Goal: Task Accomplishment & Management: Manage account settings

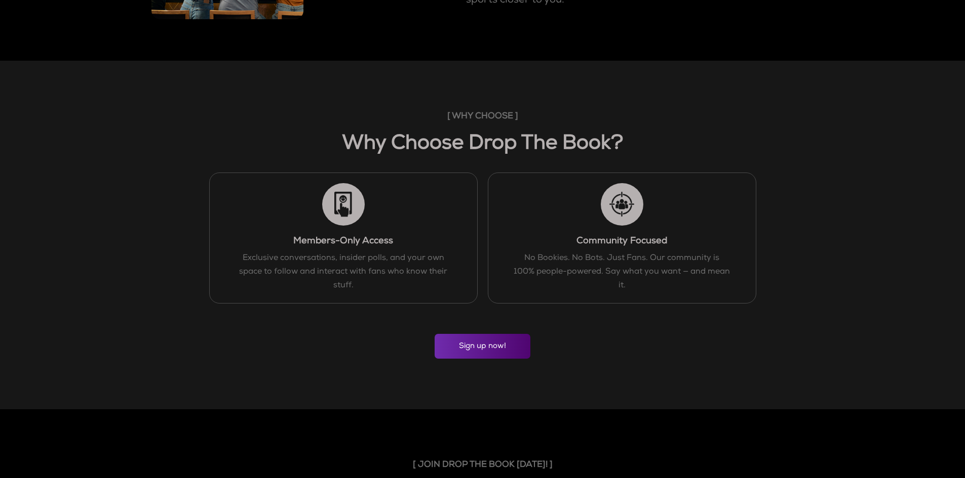
scroll to position [658, 0]
click at [475, 343] on link "Sign up now!" at bounding box center [482, 345] width 96 height 25
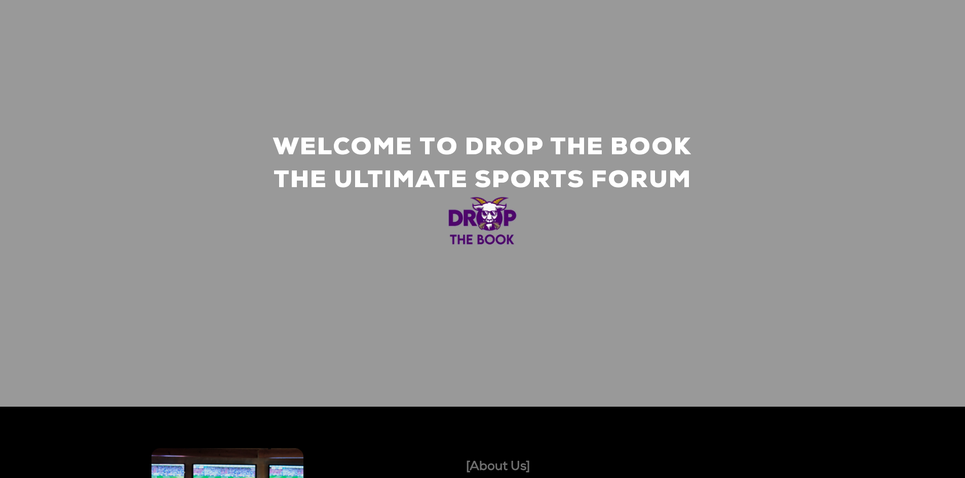
scroll to position [0, 0]
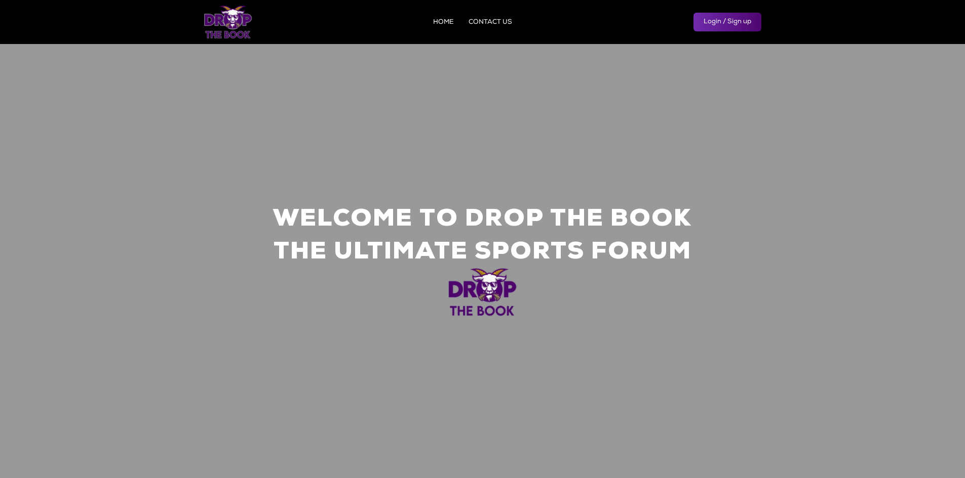
click at [739, 23] on link "Login / Sign up" at bounding box center [727, 22] width 68 height 19
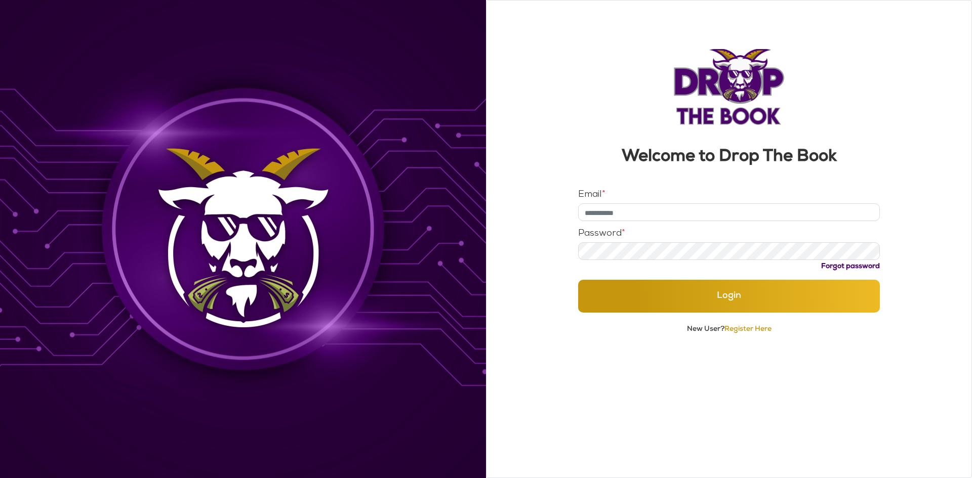
type input "**********"
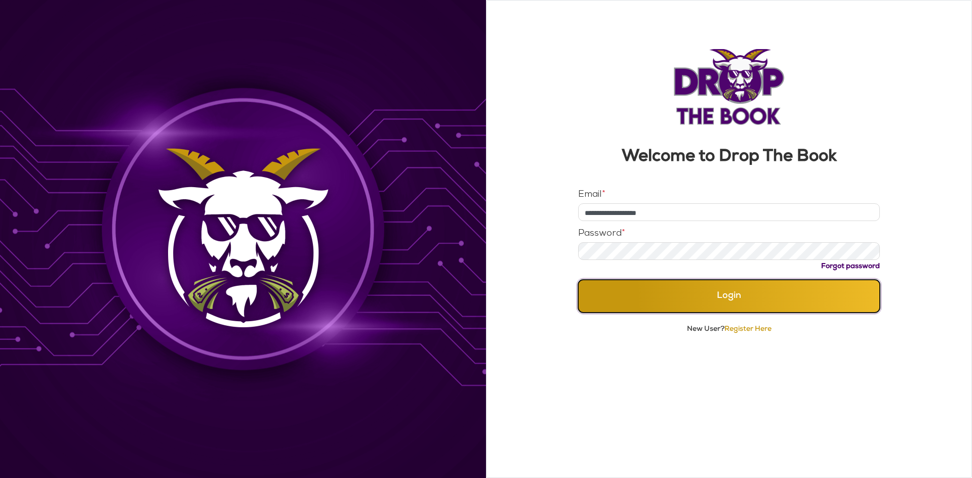
click at [713, 296] on button "Login" at bounding box center [729, 296] width 302 height 33
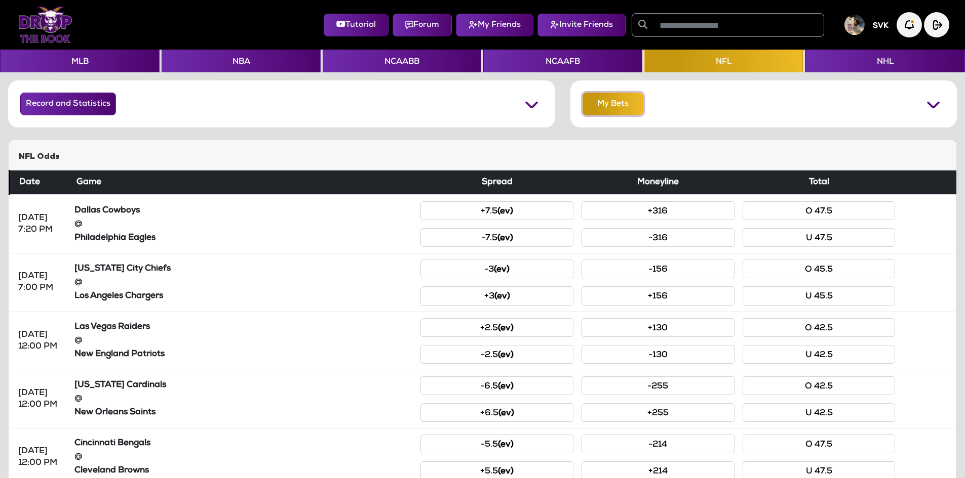
click at [614, 96] on button "My Bets" at bounding box center [612, 104] width 61 height 23
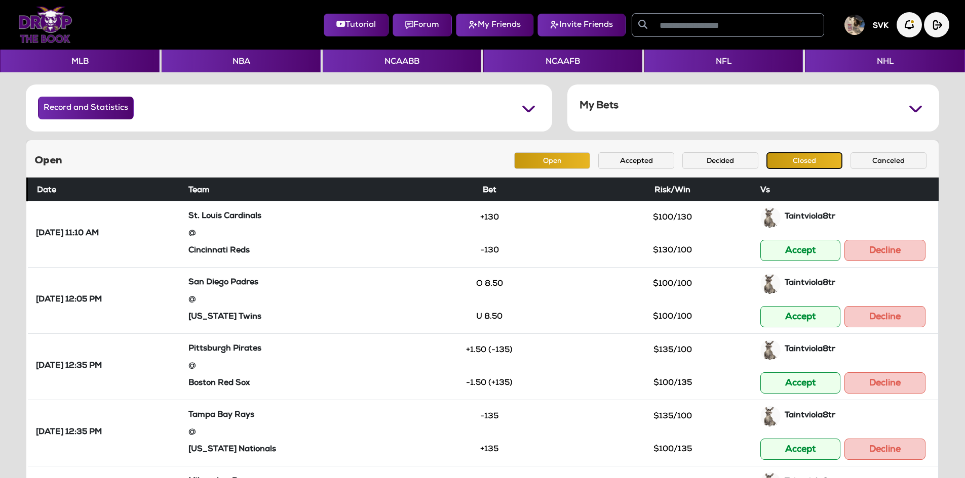
click at [780, 155] on button "Closed" at bounding box center [804, 160] width 76 height 17
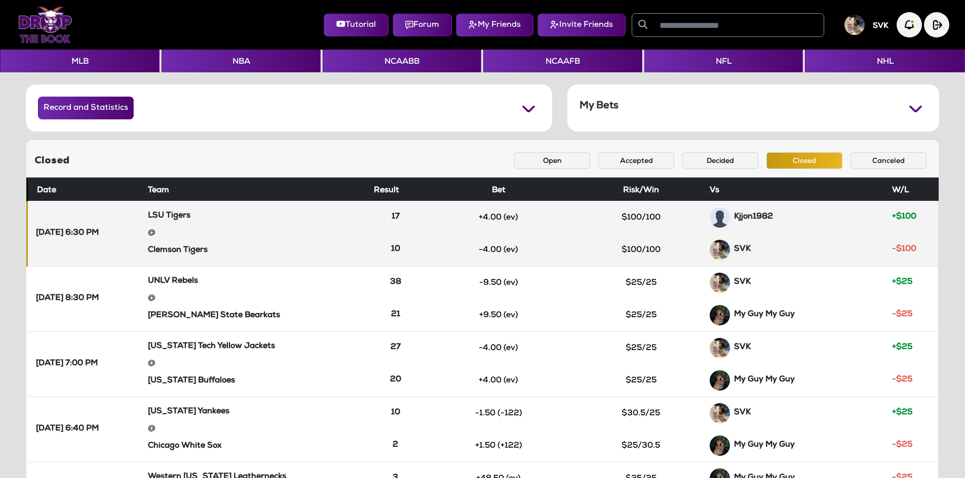
click at [557, 261] on td "-4.00 (ev)" at bounding box center [498, 250] width 154 height 33
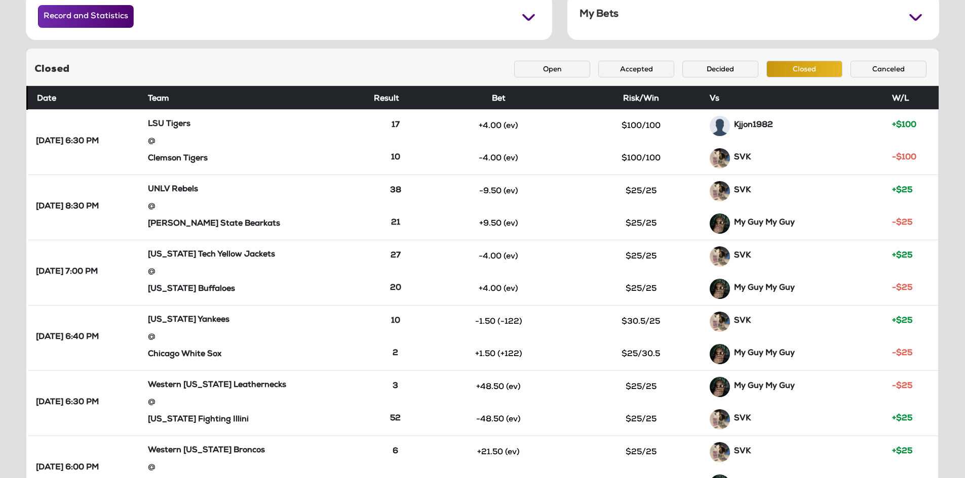
scroll to position [91, 0]
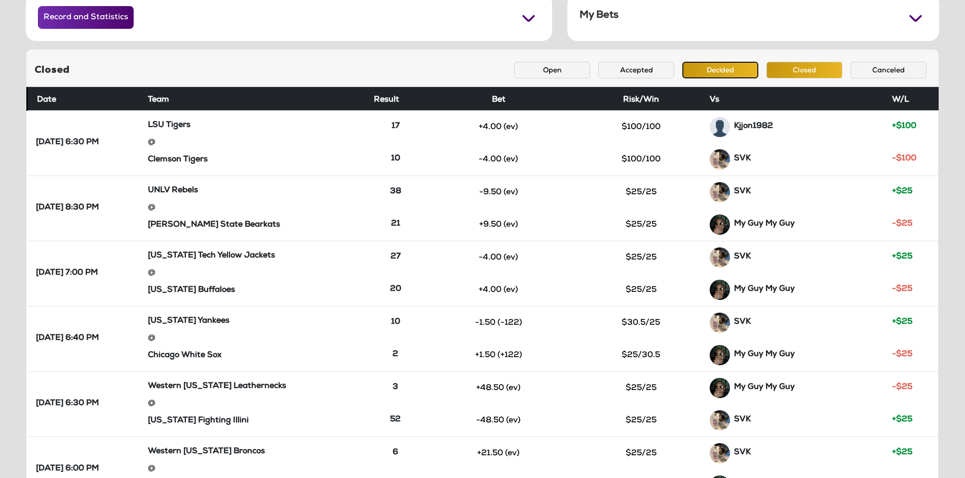
click at [705, 74] on button "Decided" at bounding box center [720, 70] width 76 height 17
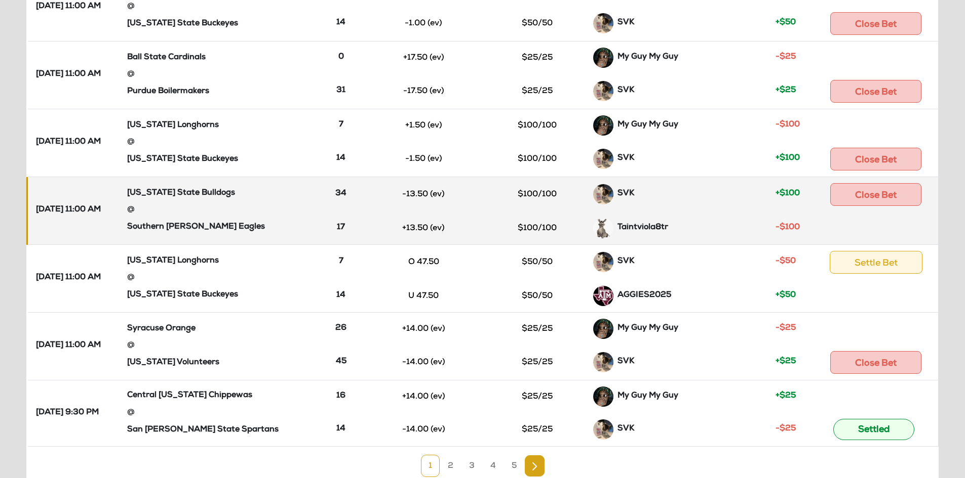
scroll to position [469, 0]
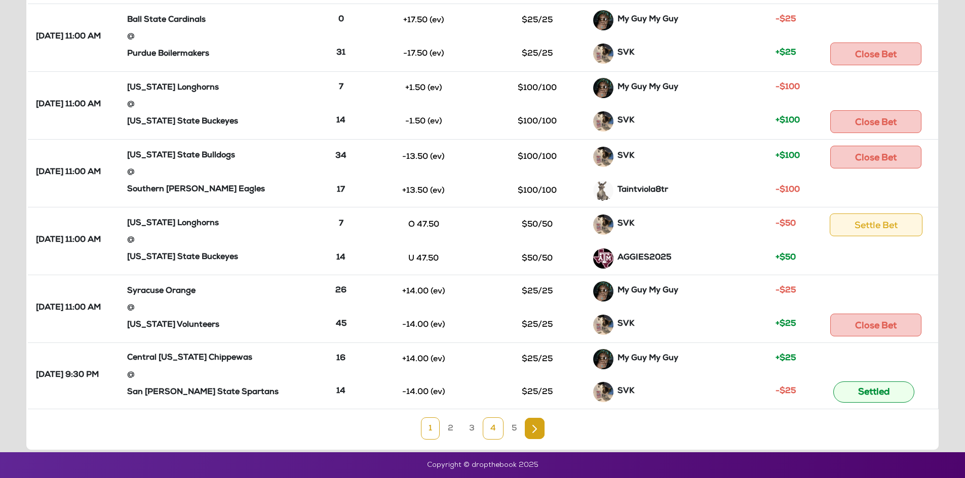
click at [486, 430] on link "4" at bounding box center [493, 429] width 21 height 22
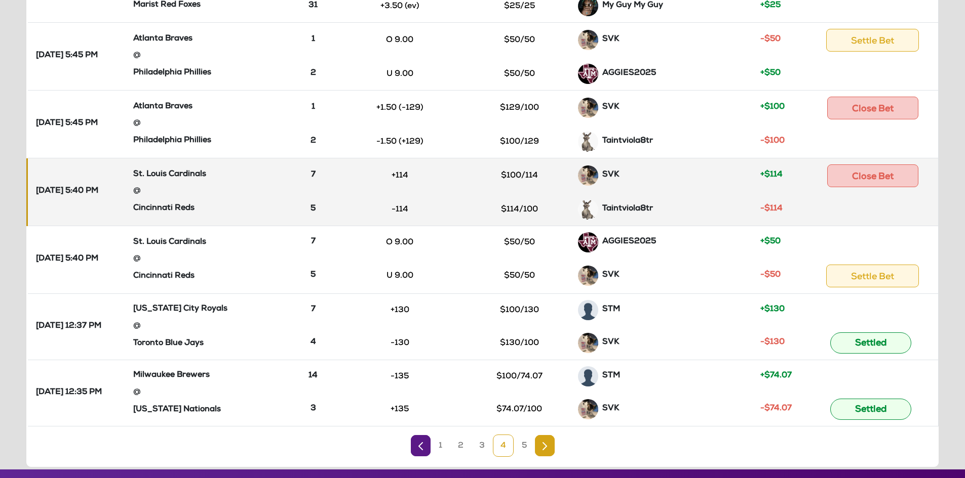
scroll to position [467, 0]
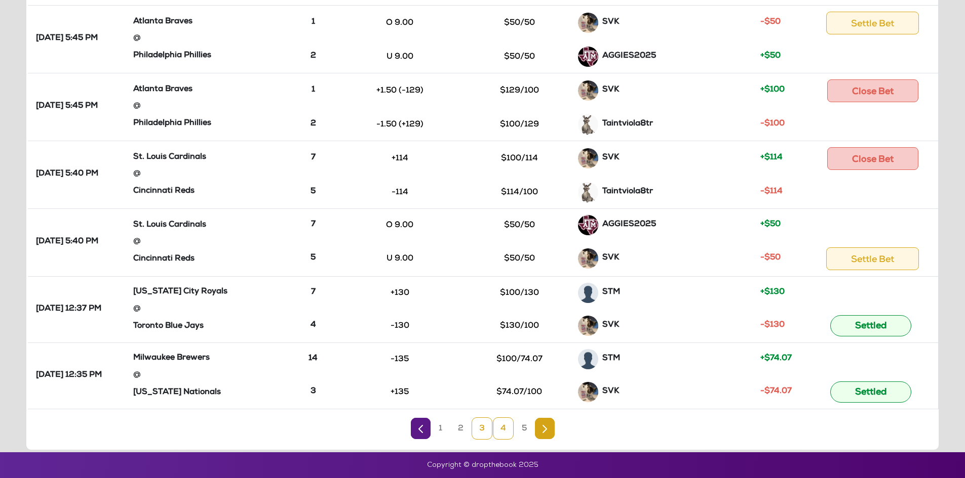
click at [479, 430] on link "3" at bounding box center [481, 429] width 21 height 22
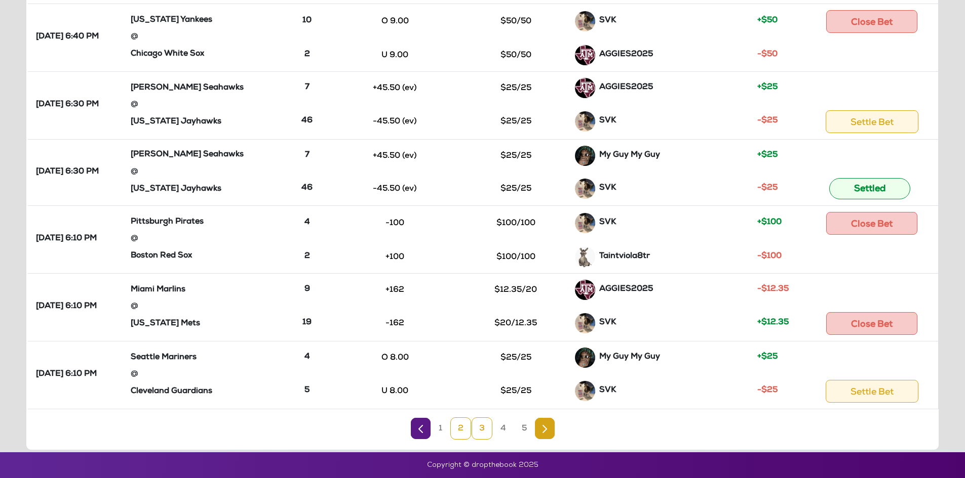
click at [465, 432] on link "2" at bounding box center [460, 429] width 21 height 22
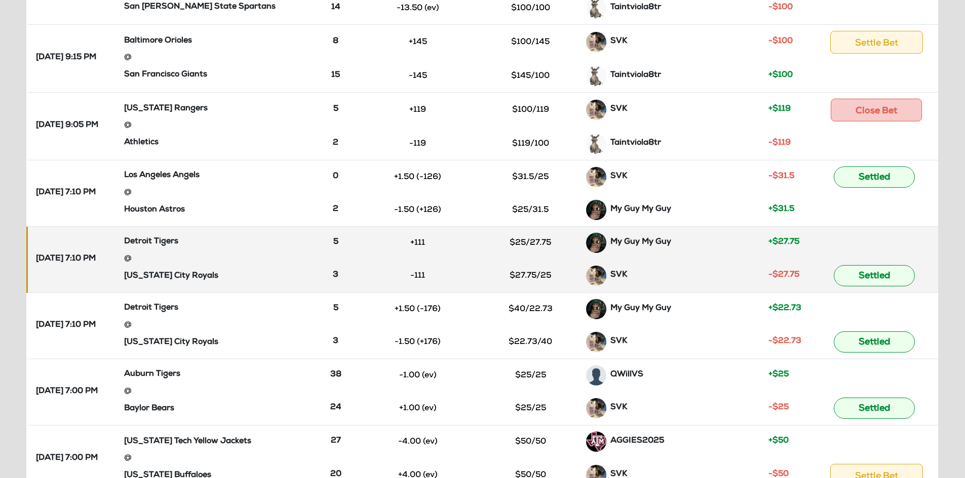
scroll to position [464, 0]
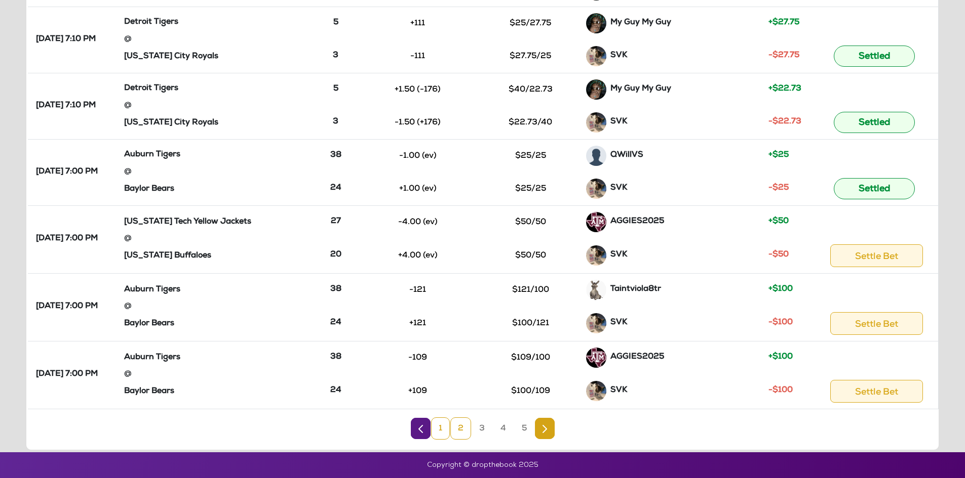
click at [443, 427] on link "1" at bounding box center [440, 429] width 19 height 22
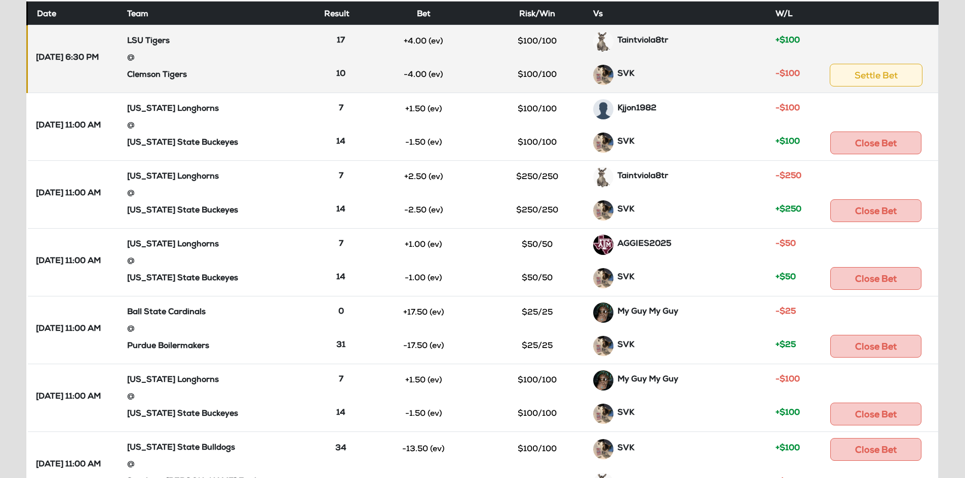
scroll to position [161, 0]
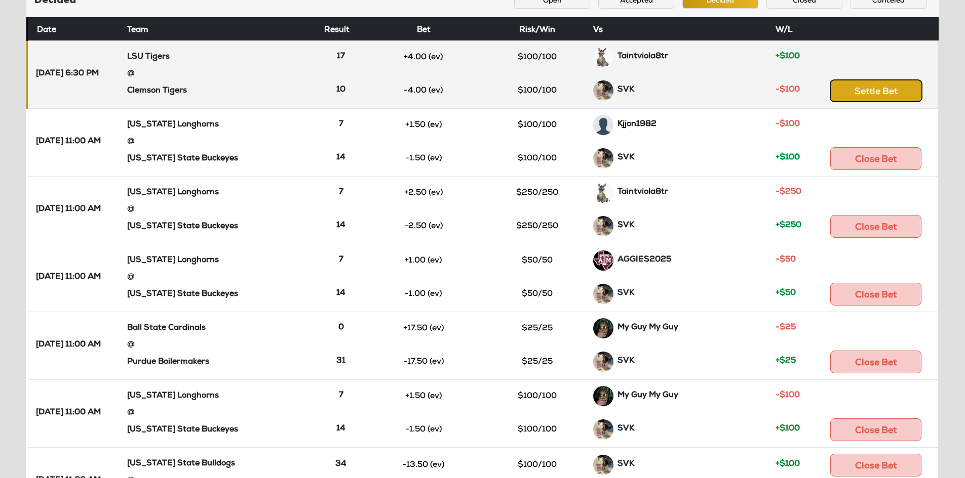
click at [891, 94] on button "Settle Bet" at bounding box center [875, 90] width 93 height 23
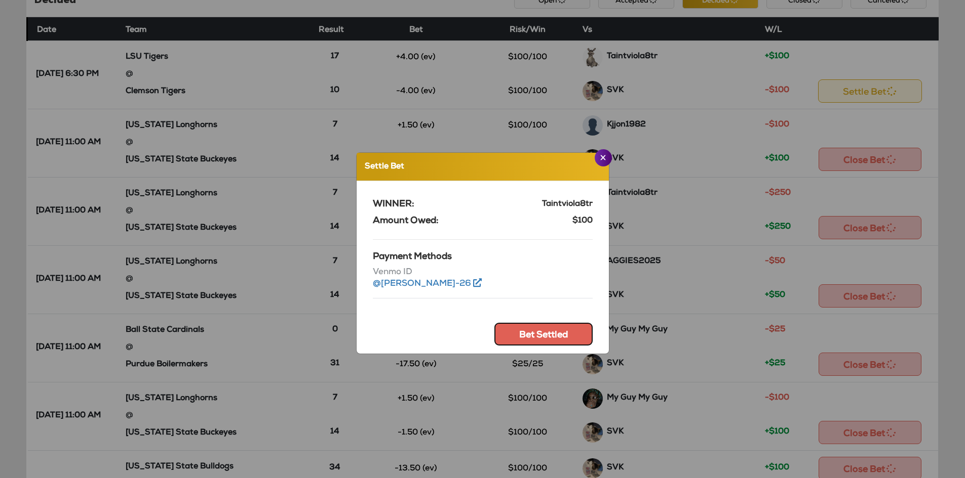
click at [518, 331] on button "Bet Settled" at bounding box center [543, 334] width 98 height 23
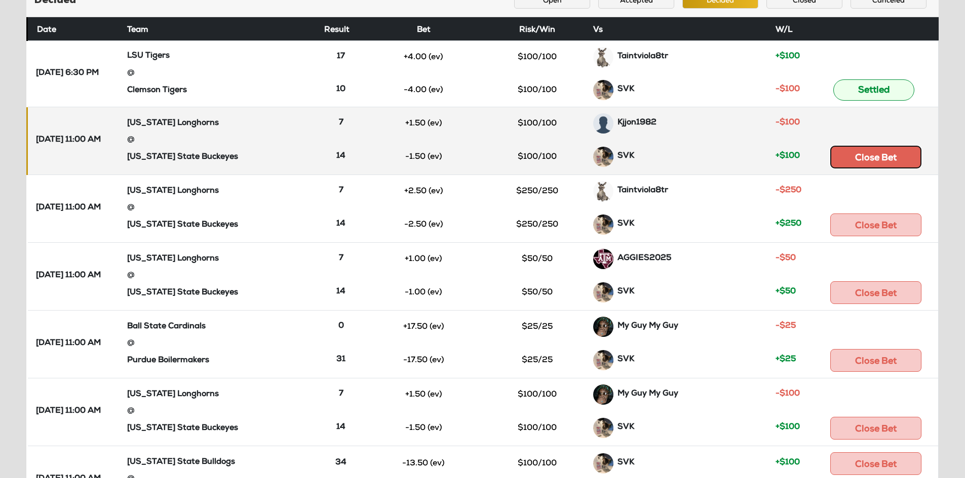
click at [863, 151] on button "Close Bet" at bounding box center [875, 157] width 91 height 23
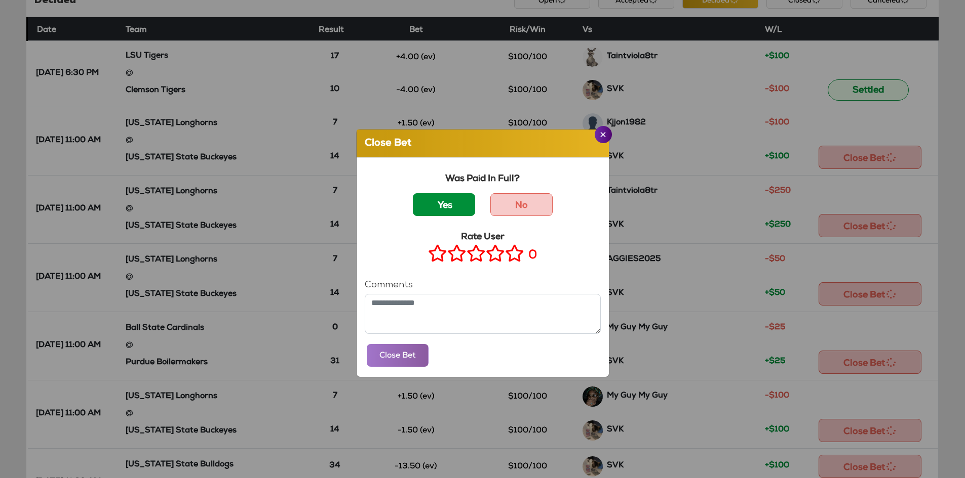
click at [441, 210] on label "Yes" at bounding box center [444, 204] width 62 height 23
click at [509, 255] on icon at bounding box center [514, 253] width 19 height 13
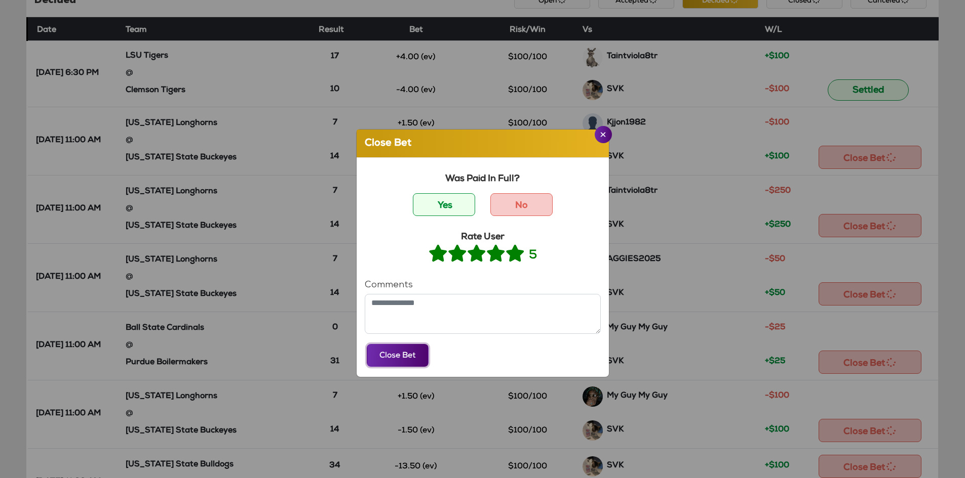
click at [383, 356] on button "Close Bet" at bounding box center [398, 355] width 62 height 23
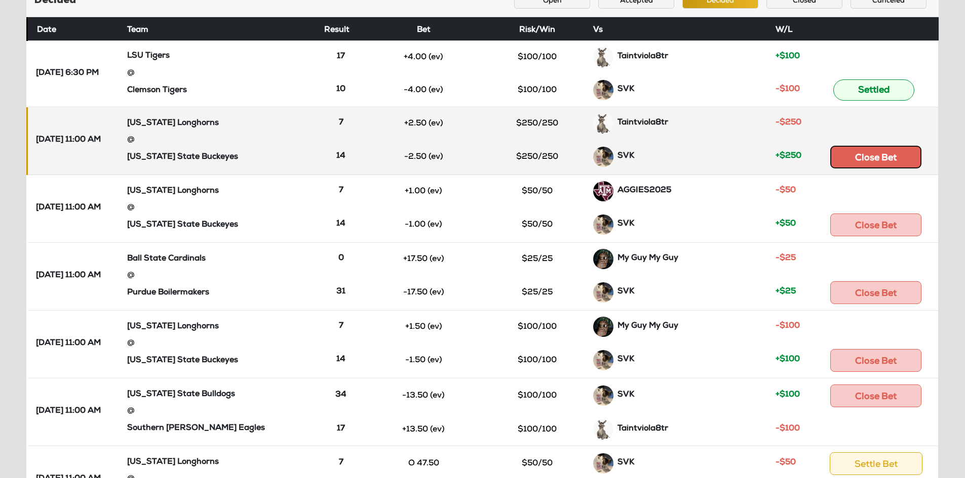
click at [879, 154] on button "Close Bet" at bounding box center [875, 157] width 91 height 23
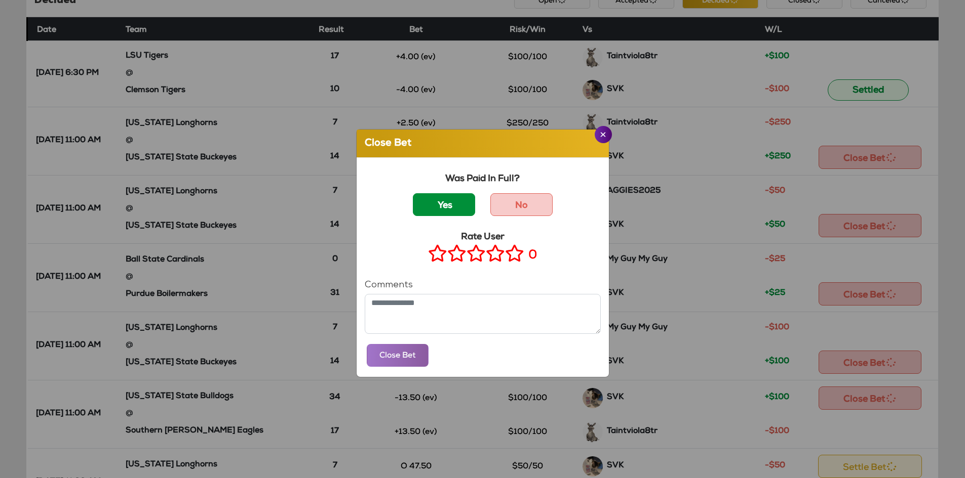
click at [449, 196] on label "Yes" at bounding box center [444, 204] width 62 height 23
click at [511, 254] on icon at bounding box center [514, 253] width 19 height 13
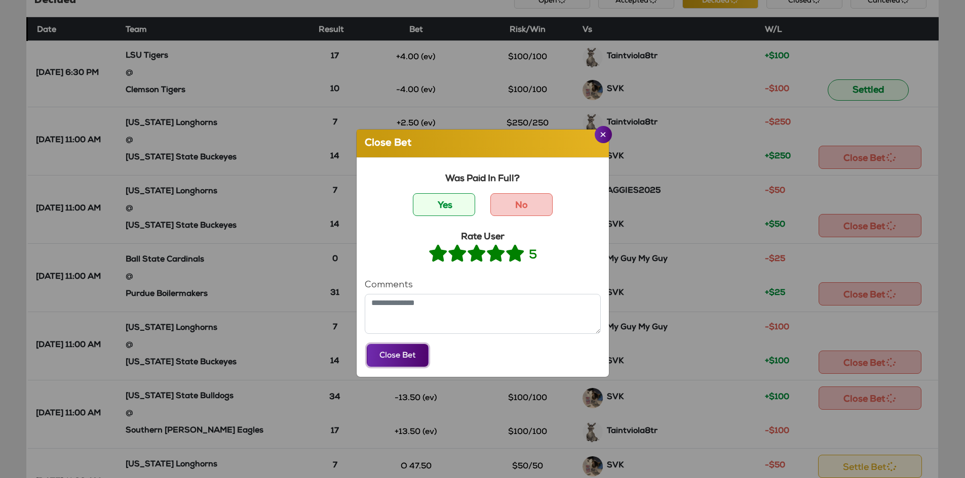
drag, startPoint x: 386, startPoint y: 360, endPoint x: 392, endPoint y: 352, distance: 10.1
click at [386, 360] on button "Close Bet" at bounding box center [398, 355] width 62 height 23
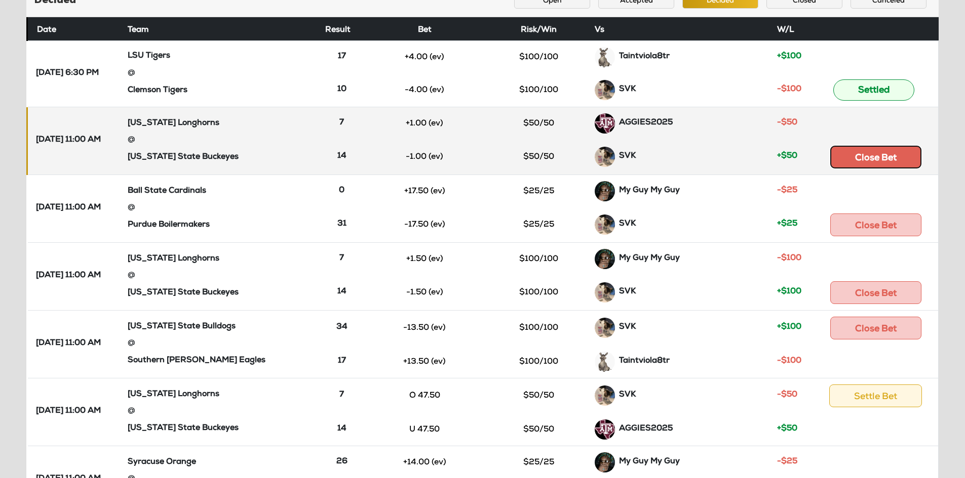
click at [877, 163] on button "Close Bet" at bounding box center [875, 157] width 91 height 23
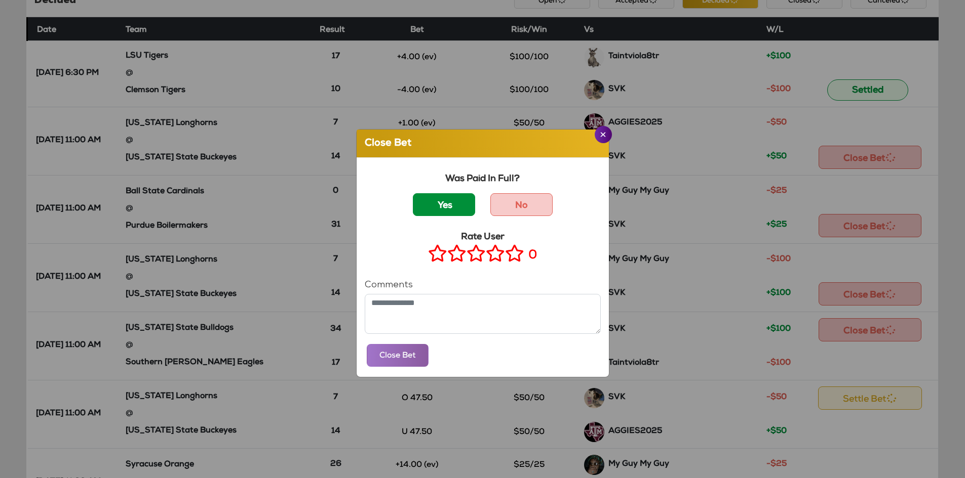
click at [440, 199] on label "Yes" at bounding box center [444, 204] width 62 height 23
click at [513, 260] on icon at bounding box center [514, 253] width 19 height 13
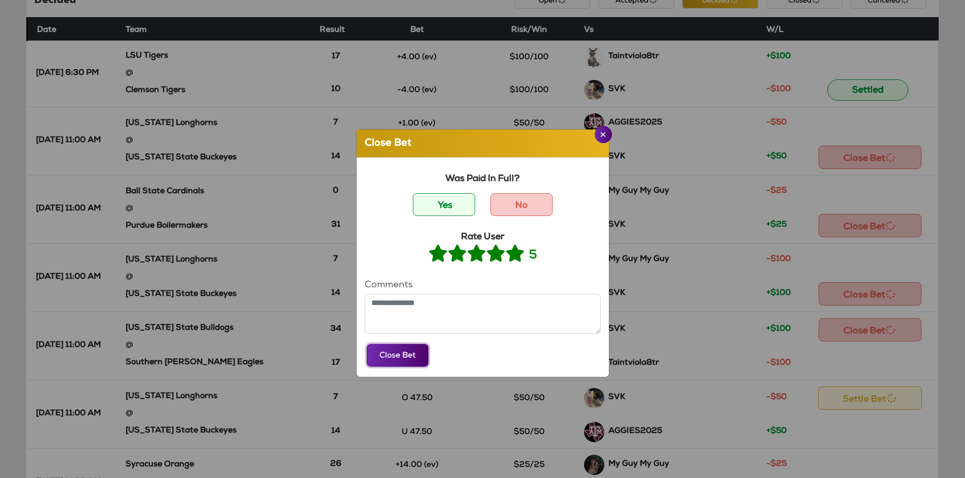
click at [385, 353] on button "Close Bet" at bounding box center [398, 355] width 62 height 23
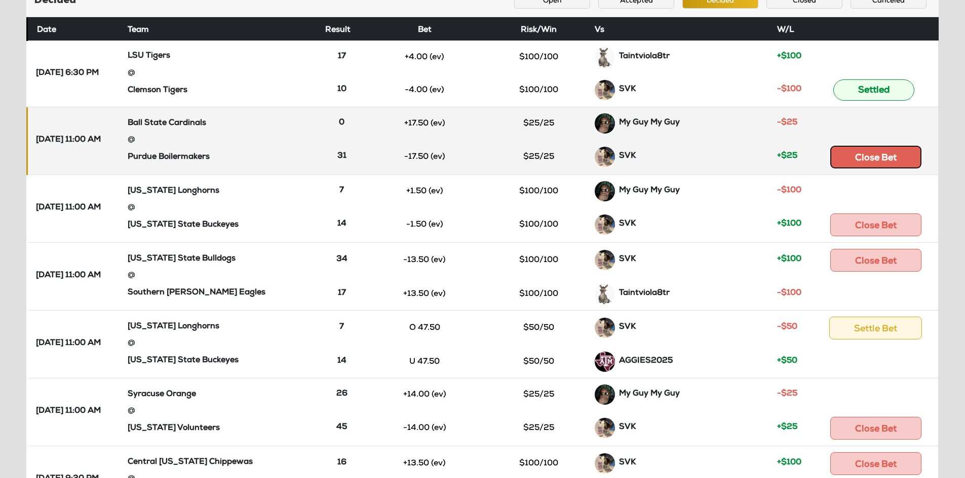
click at [877, 165] on button "Close Bet" at bounding box center [875, 157] width 91 height 23
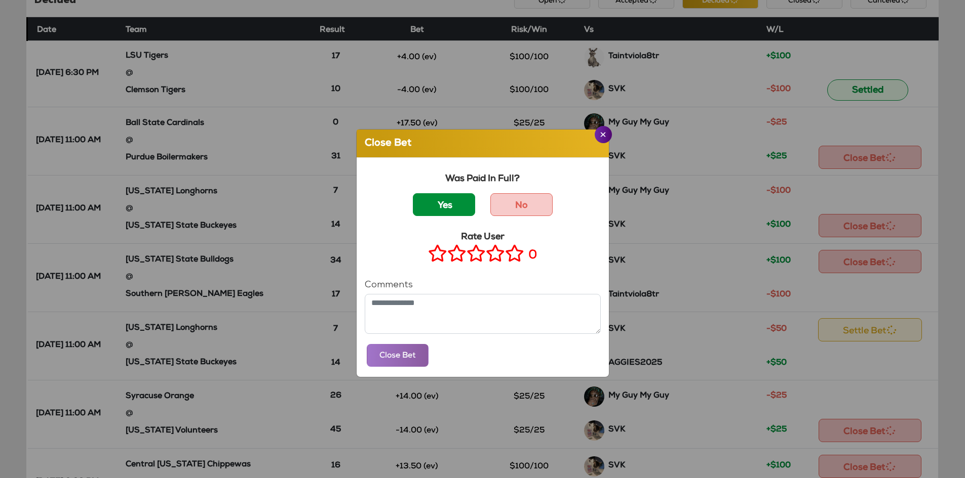
click at [435, 202] on label "Yes" at bounding box center [444, 204] width 62 height 23
click at [512, 253] on icon at bounding box center [514, 253] width 19 height 13
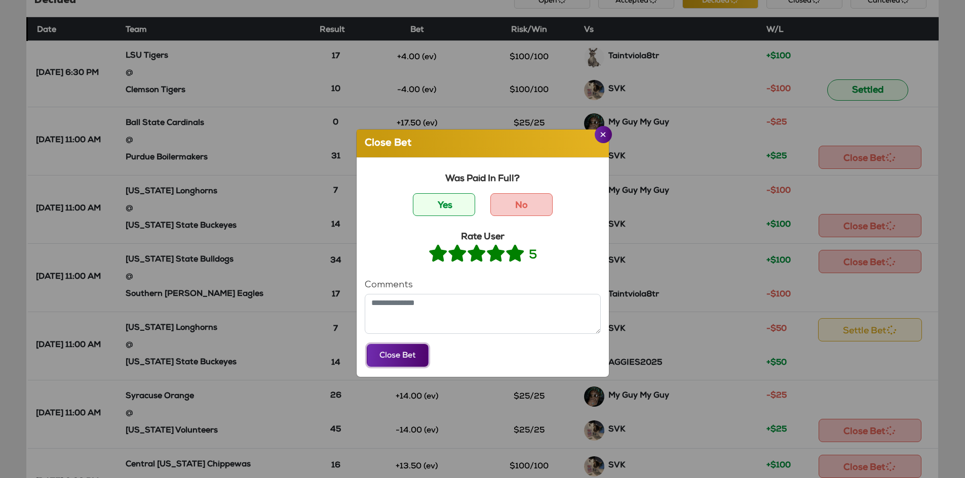
drag, startPoint x: 387, startPoint y: 361, endPoint x: 390, endPoint y: 355, distance: 7.0
click at [388, 360] on button "Close Bet" at bounding box center [398, 355] width 62 height 23
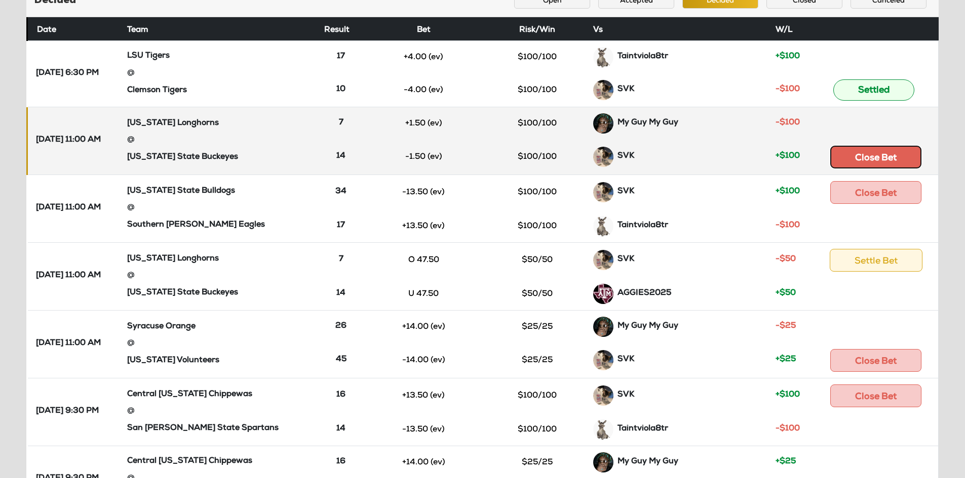
click at [874, 163] on button "Close Bet" at bounding box center [875, 157] width 91 height 23
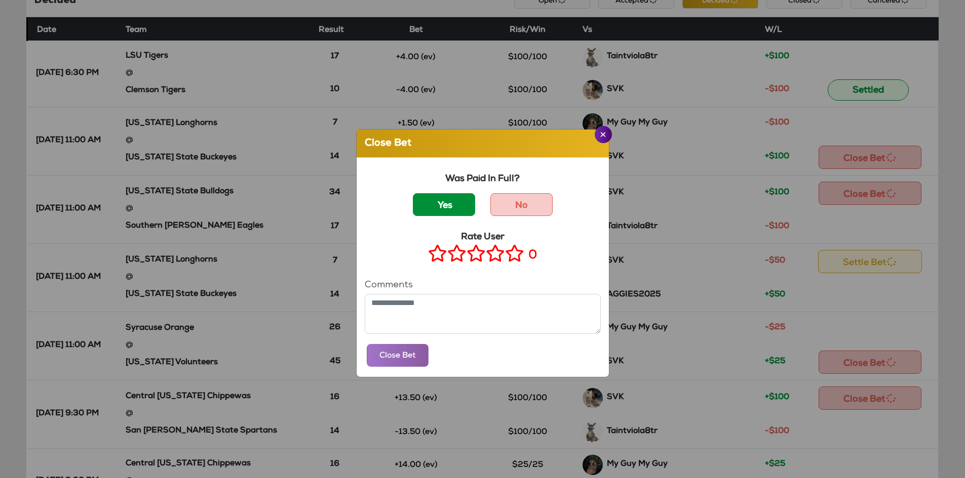
click at [452, 204] on label "Yes" at bounding box center [444, 204] width 62 height 23
click at [506, 256] on icon at bounding box center [514, 253] width 19 height 13
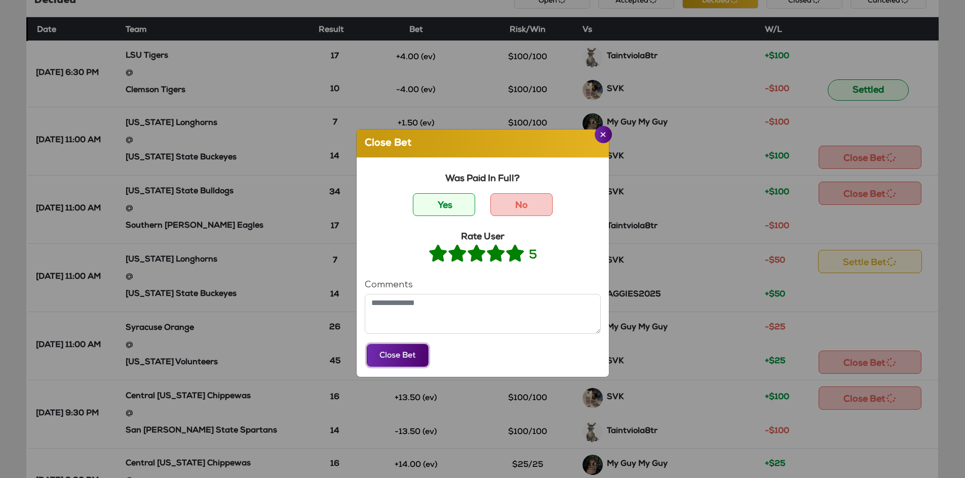
click at [393, 353] on button "Close Bet" at bounding box center [398, 355] width 62 height 23
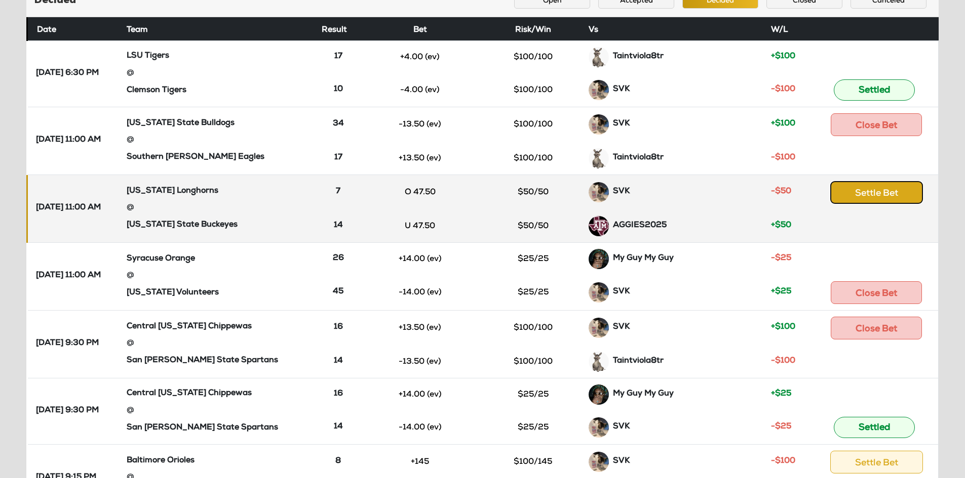
click at [865, 189] on button "Settle Bet" at bounding box center [876, 192] width 93 height 23
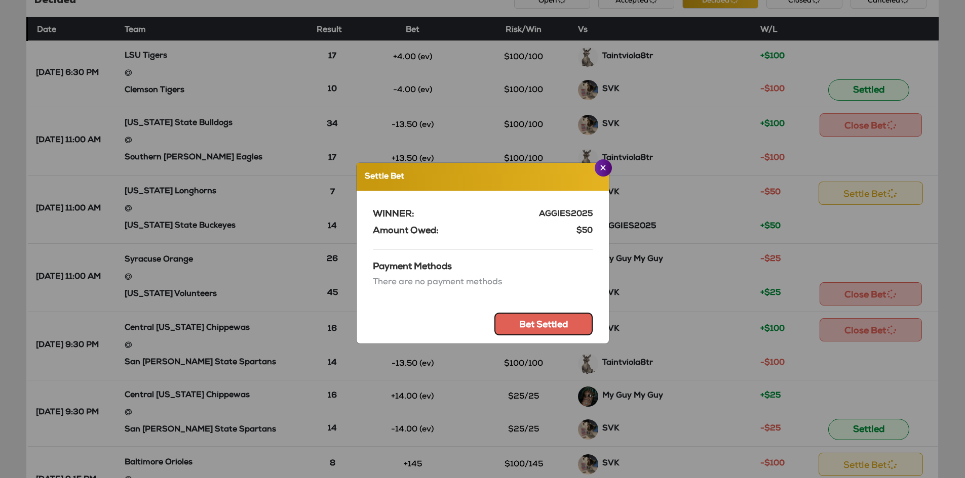
click at [520, 322] on button "Bet Settled" at bounding box center [543, 324] width 98 height 23
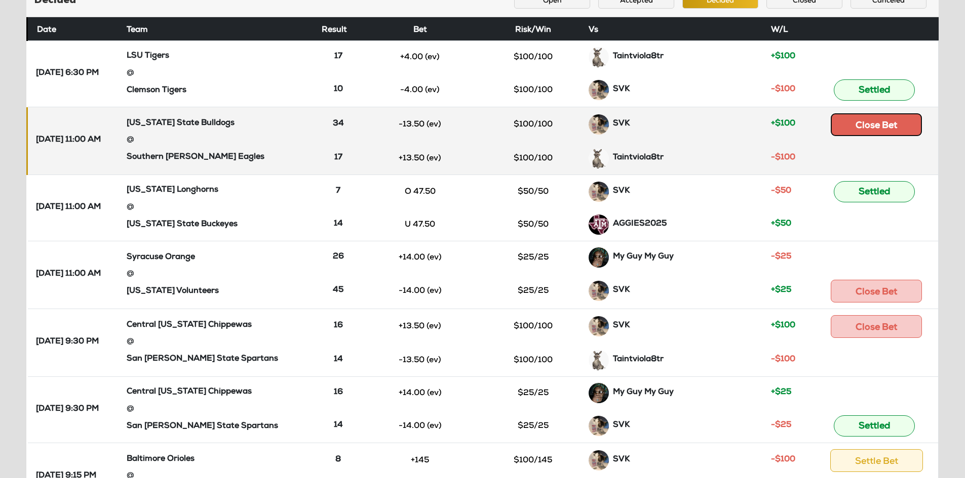
click at [872, 129] on button "Close Bet" at bounding box center [875, 124] width 91 height 23
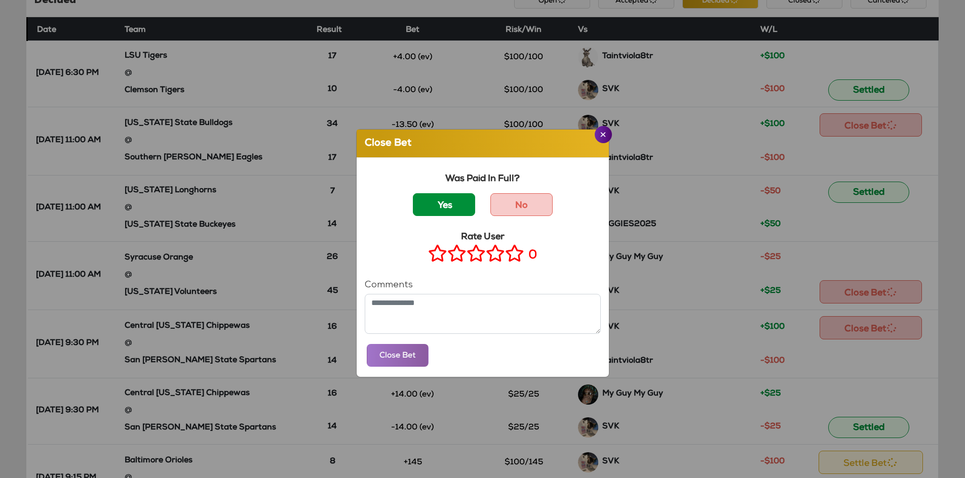
click at [448, 205] on label "Yes" at bounding box center [444, 204] width 62 height 23
drag, startPoint x: 513, startPoint y: 256, endPoint x: 466, endPoint y: 275, distance: 51.3
click at [513, 256] on icon at bounding box center [514, 253] width 19 height 13
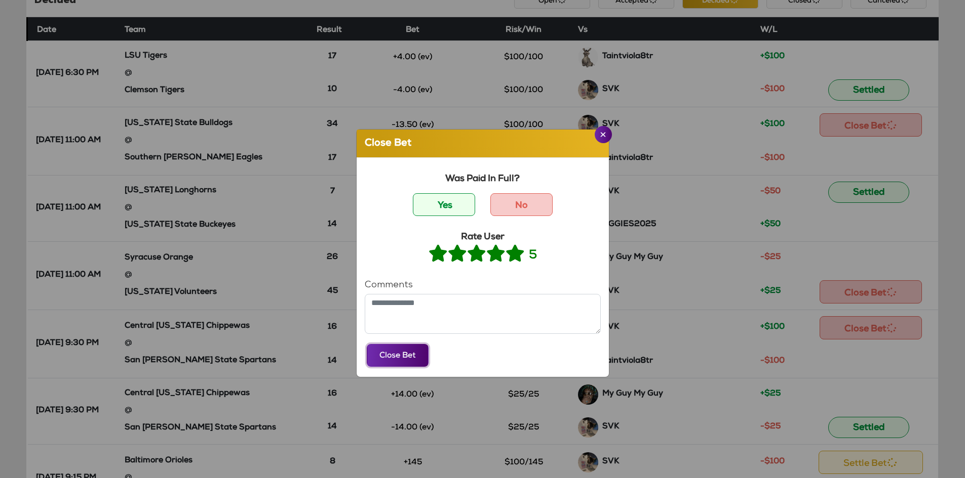
click at [391, 358] on button "Close Bet" at bounding box center [398, 355] width 62 height 23
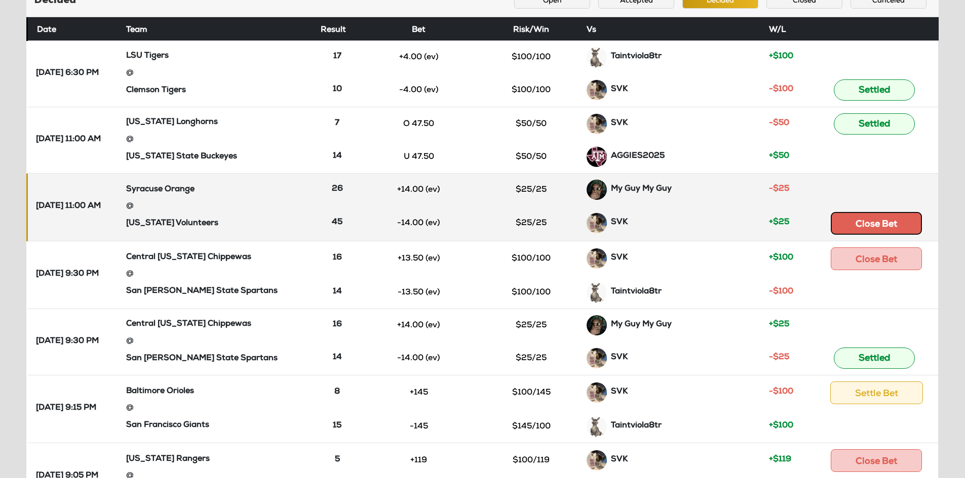
click at [887, 219] on button "Close Bet" at bounding box center [875, 223] width 91 height 23
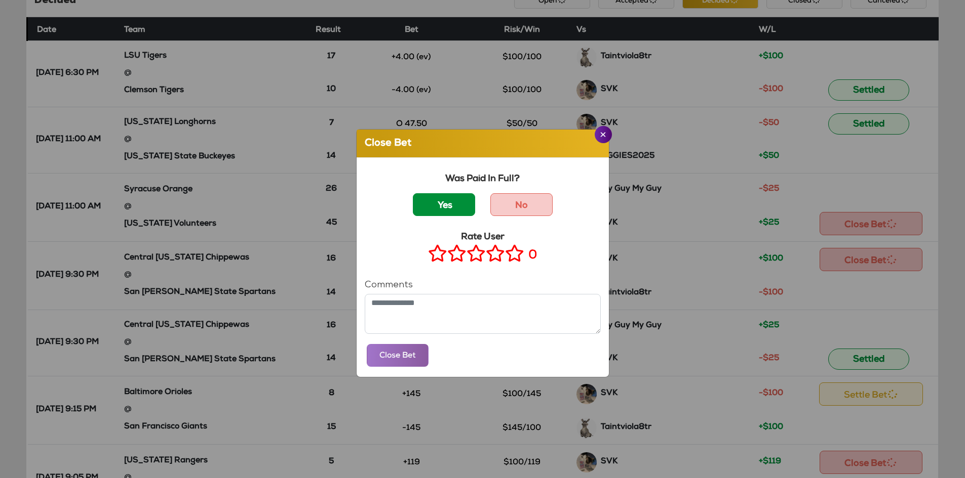
click at [443, 211] on label "Yes" at bounding box center [444, 204] width 62 height 23
click at [506, 258] on icon at bounding box center [514, 253] width 19 height 13
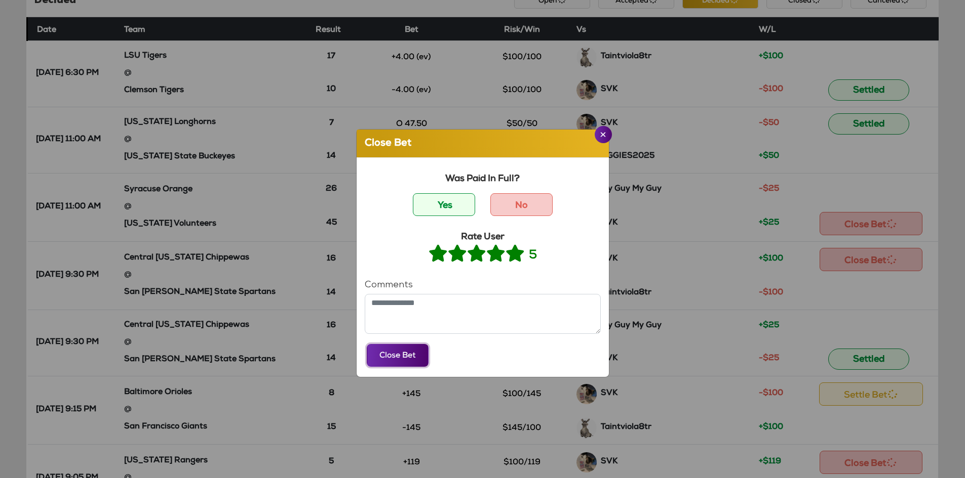
click at [409, 352] on button "Close Bet" at bounding box center [398, 355] width 62 height 23
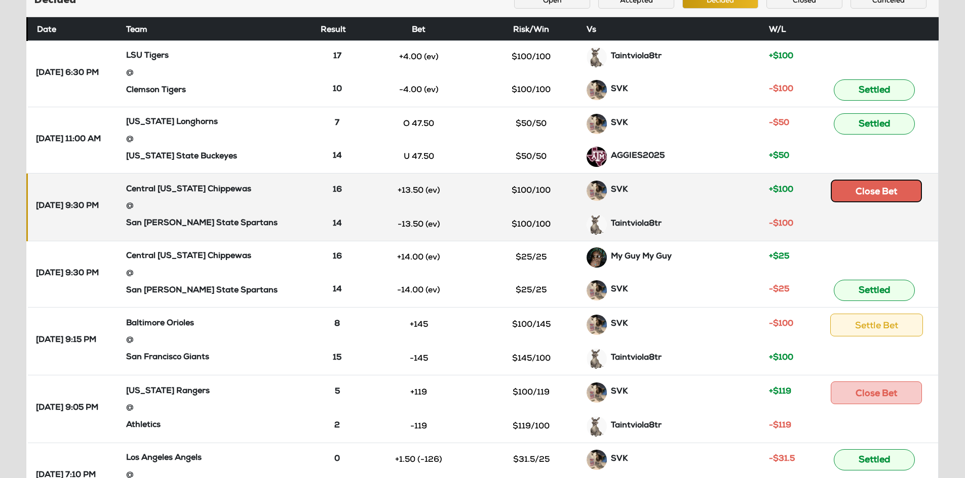
click at [873, 198] on button "Close Bet" at bounding box center [875, 191] width 91 height 23
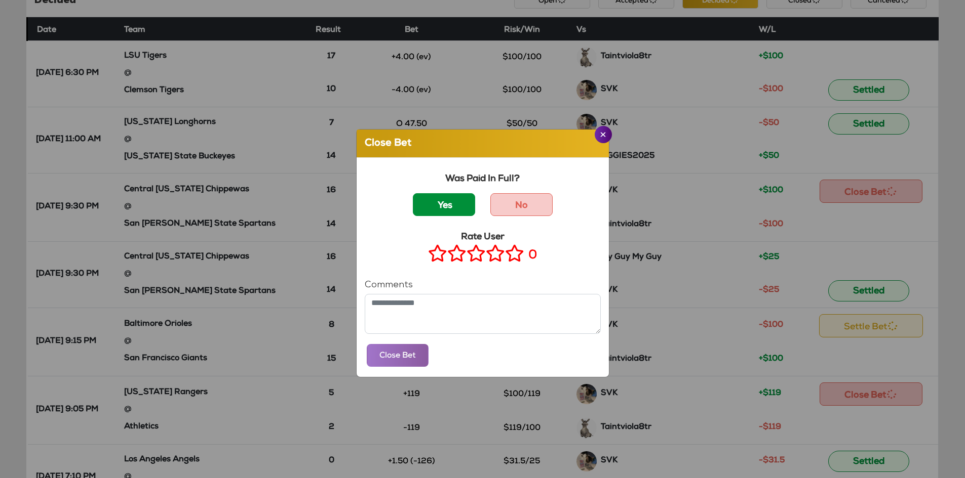
click at [448, 205] on label "Yes" at bounding box center [444, 204] width 62 height 23
click at [506, 253] on icon at bounding box center [514, 253] width 19 height 13
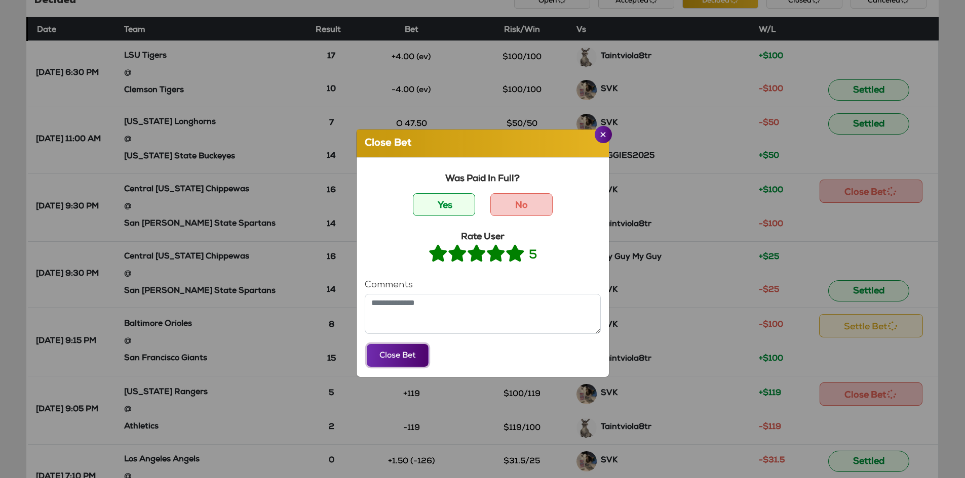
drag, startPoint x: 383, startPoint y: 363, endPoint x: 412, endPoint y: 349, distance: 32.2
click at [383, 363] on button "Close Bet" at bounding box center [398, 355] width 62 height 23
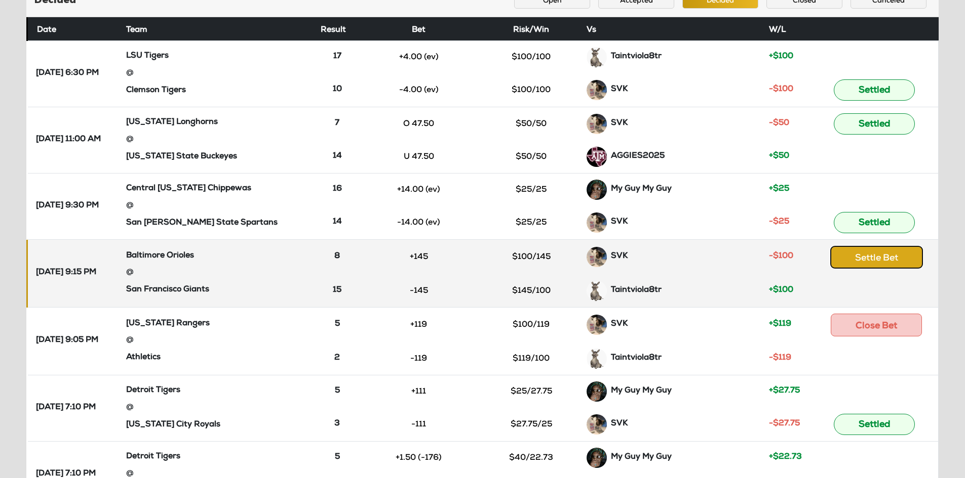
click at [874, 256] on button "Settle Bet" at bounding box center [876, 257] width 93 height 23
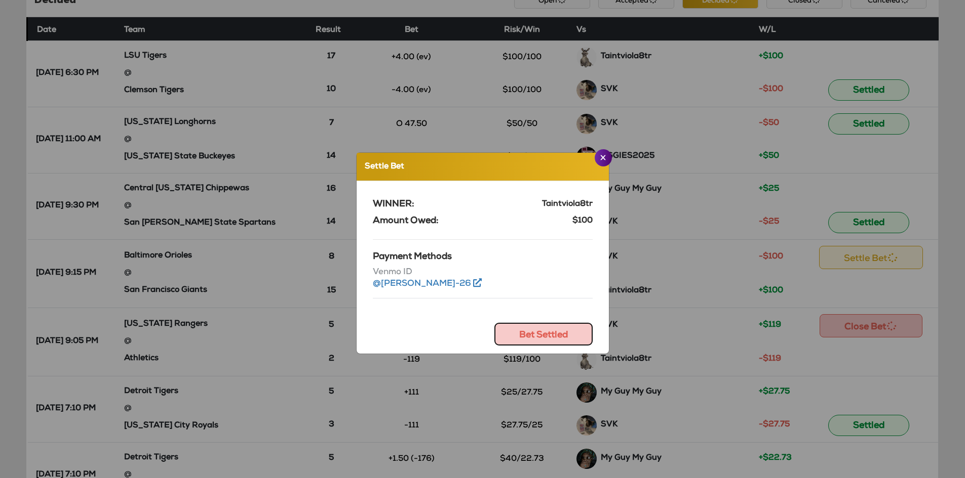
drag, startPoint x: 543, startPoint y: 335, endPoint x: 556, endPoint y: 322, distance: 18.6
click at [543, 333] on button "Bet Settled" at bounding box center [543, 334] width 98 height 23
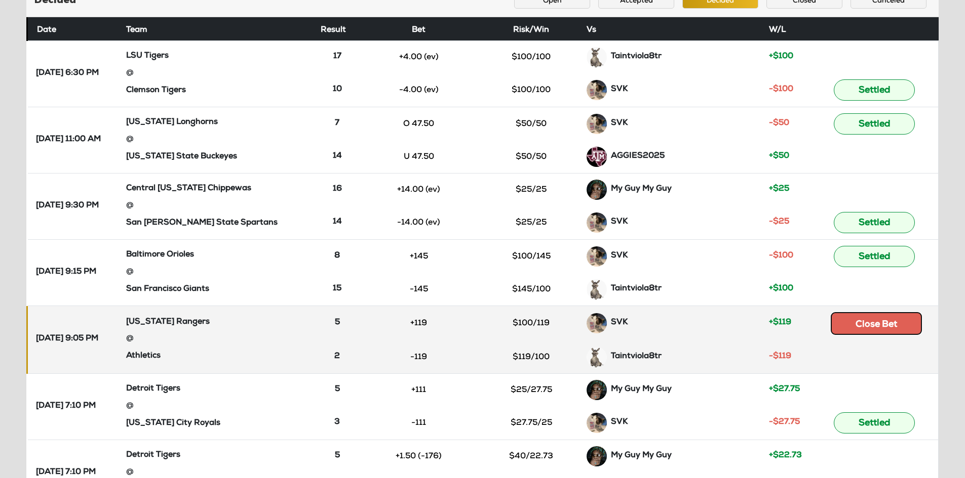
click at [865, 315] on button "Close Bet" at bounding box center [875, 323] width 91 height 23
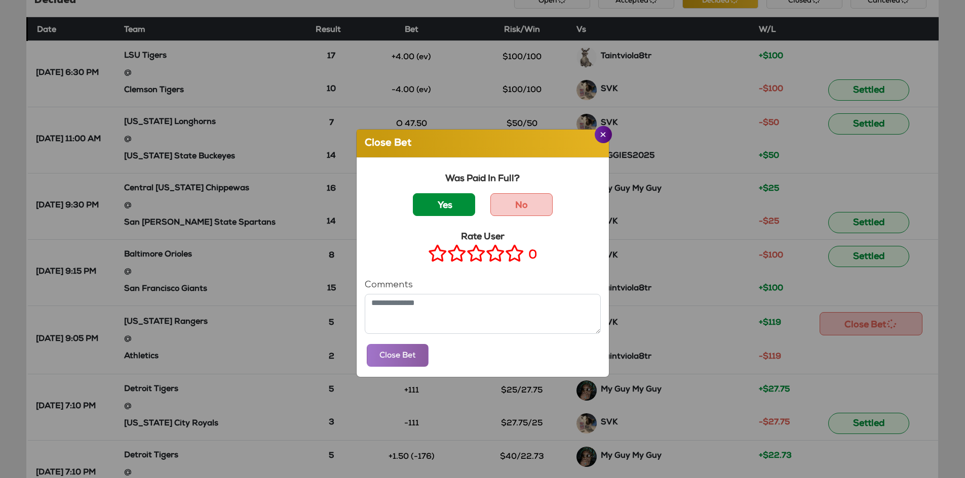
click at [456, 199] on label "Yes" at bounding box center [444, 204] width 62 height 23
click at [511, 260] on icon at bounding box center [514, 253] width 19 height 13
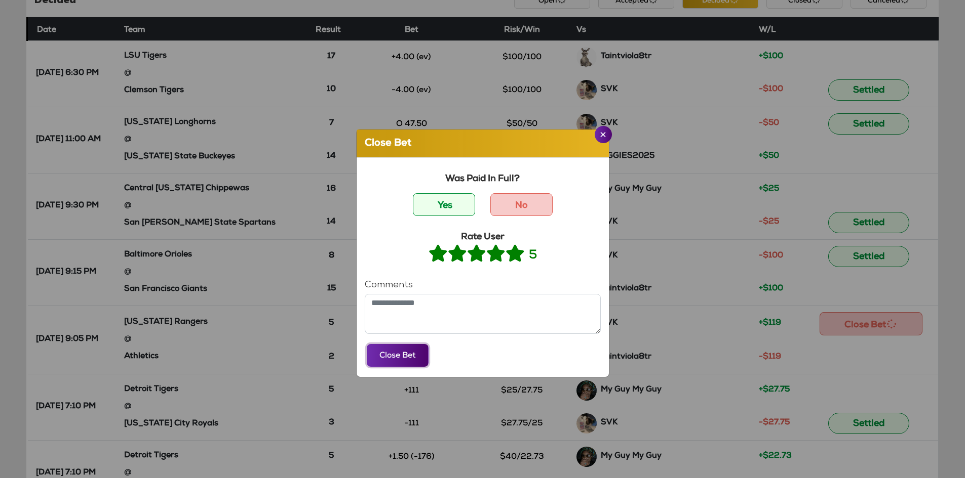
click at [400, 349] on button "Close Bet" at bounding box center [398, 355] width 62 height 23
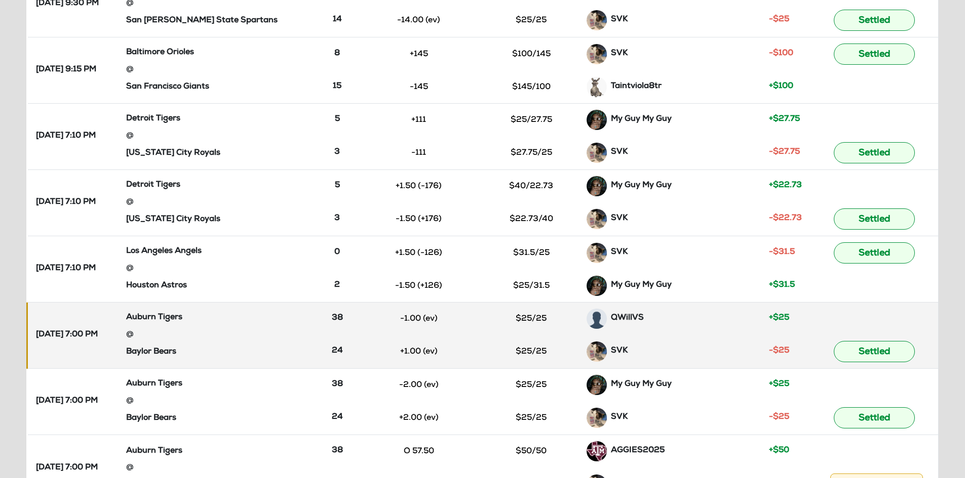
scroll to position [457, 0]
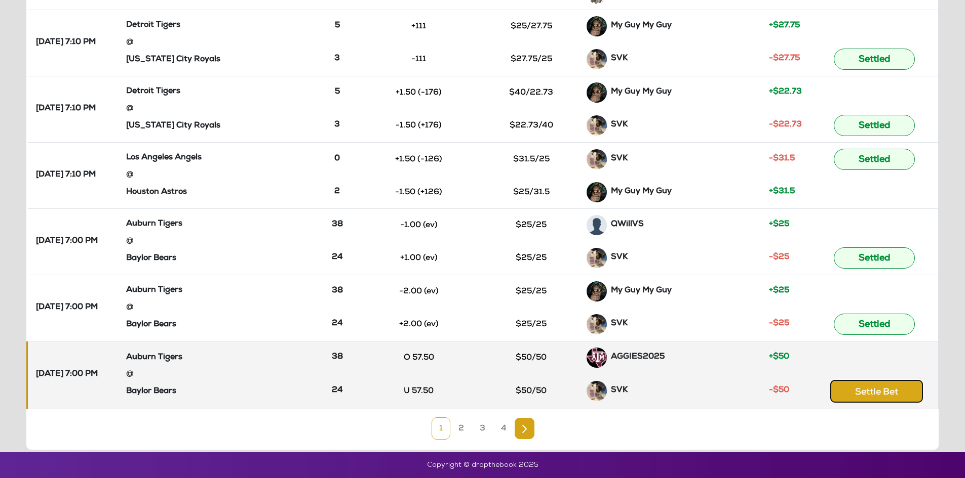
click at [887, 383] on button "Settle Bet" at bounding box center [876, 391] width 93 height 23
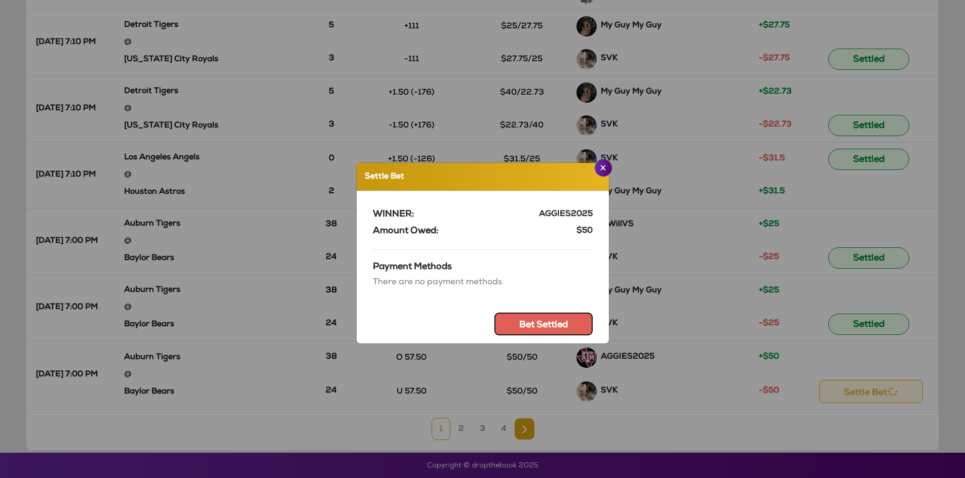
click at [539, 323] on button "Bet Settled" at bounding box center [543, 324] width 98 height 23
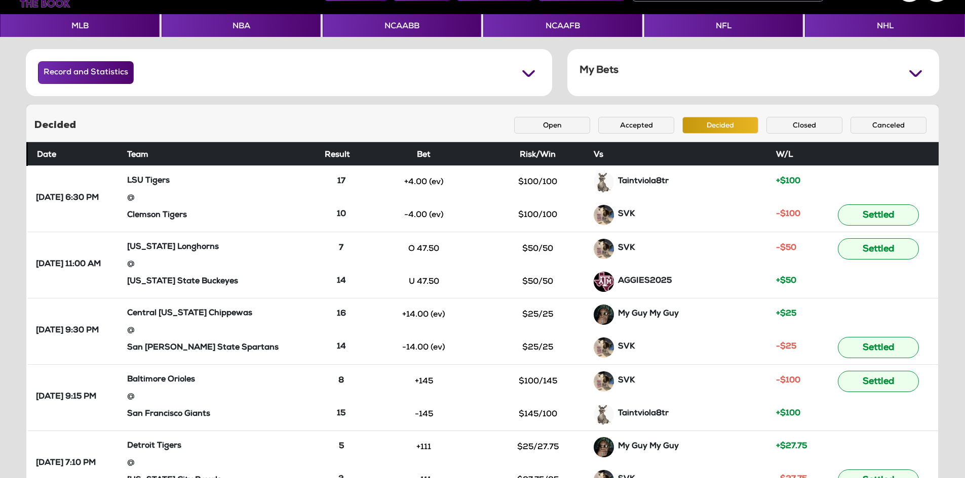
scroll to position [455, 0]
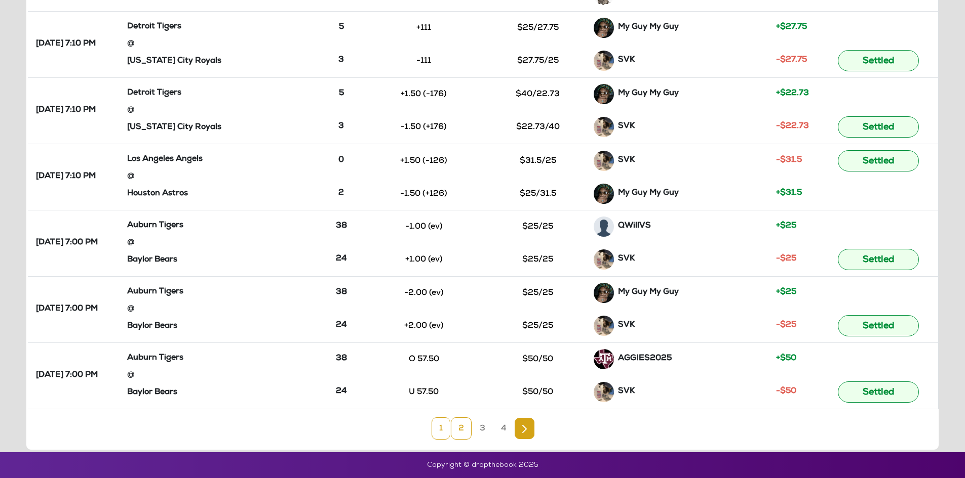
click at [461, 428] on link "2" at bounding box center [461, 429] width 21 height 22
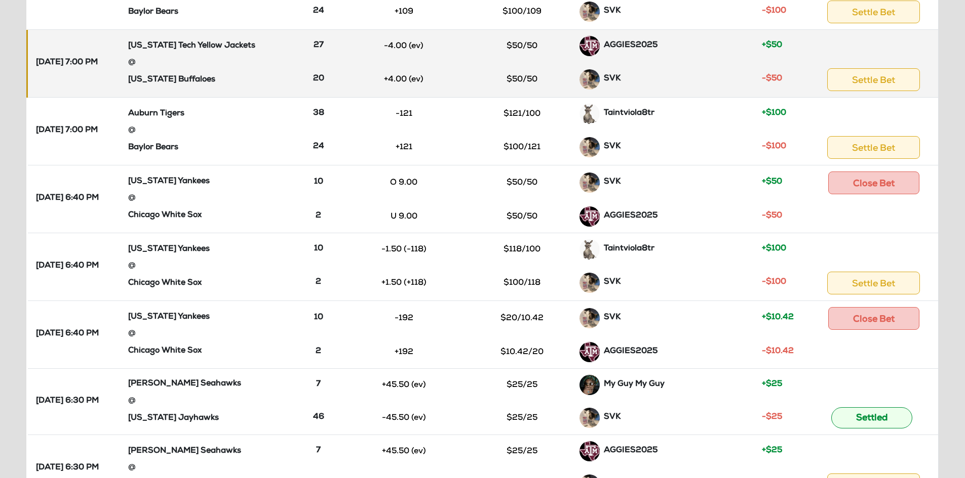
scroll to position [153, 0]
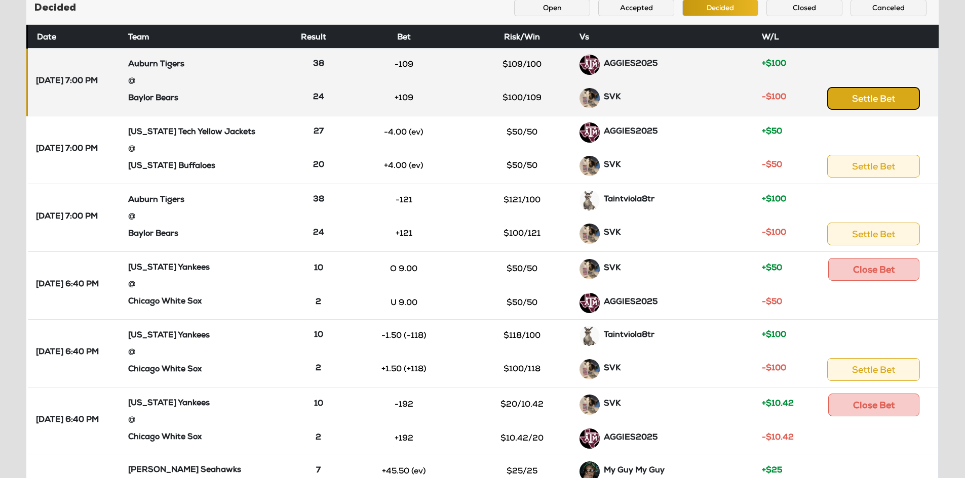
click at [890, 103] on button "Settle Bet" at bounding box center [873, 98] width 93 height 23
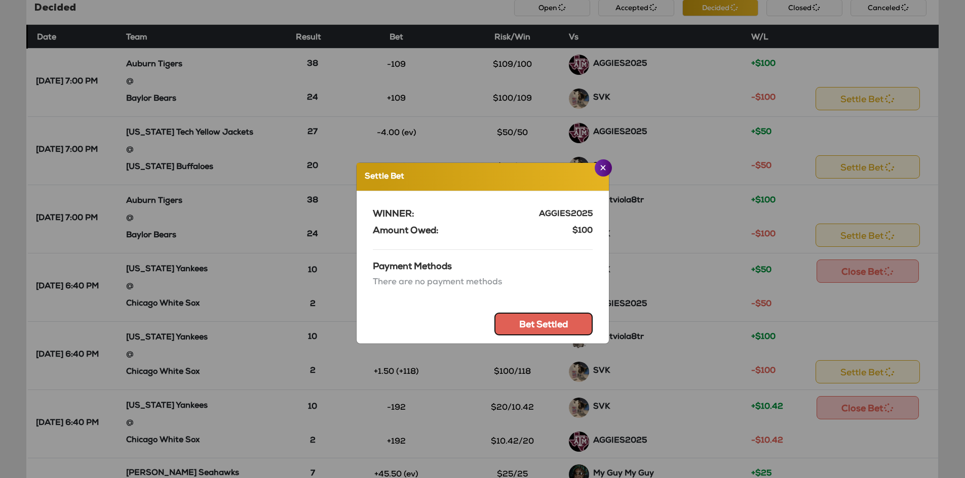
click at [556, 326] on button "Bet Settled" at bounding box center [543, 324] width 98 height 23
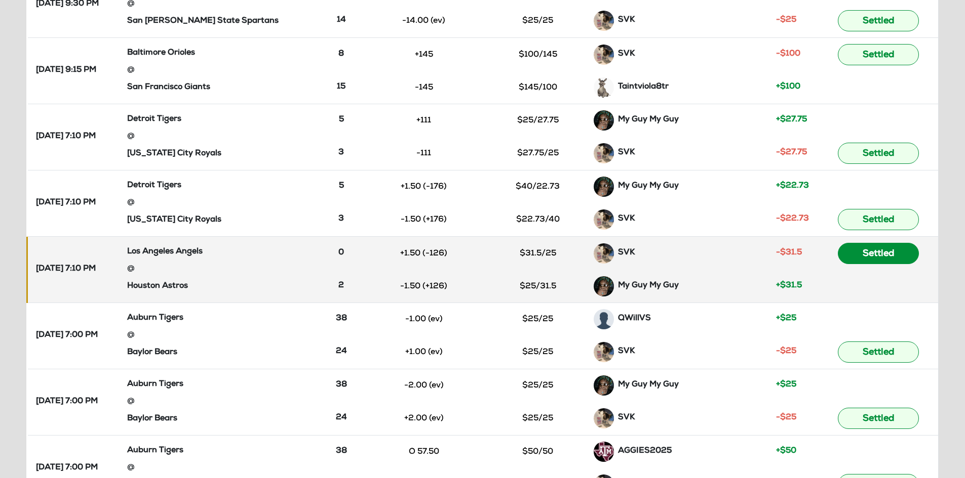
scroll to position [455, 0]
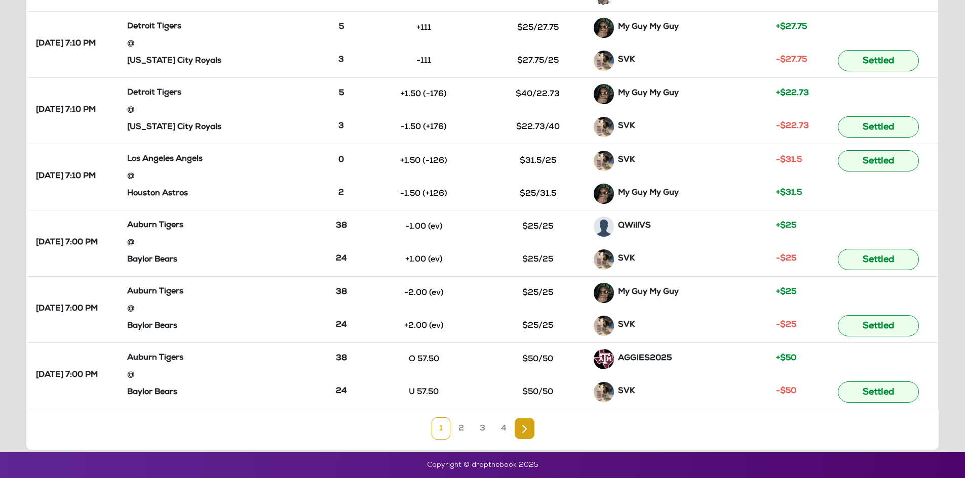
drag, startPoint x: 460, startPoint y: 429, endPoint x: 505, endPoint y: 396, distance: 56.1
click at [460, 427] on link "2" at bounding box center [461, 429] width 21 height 22
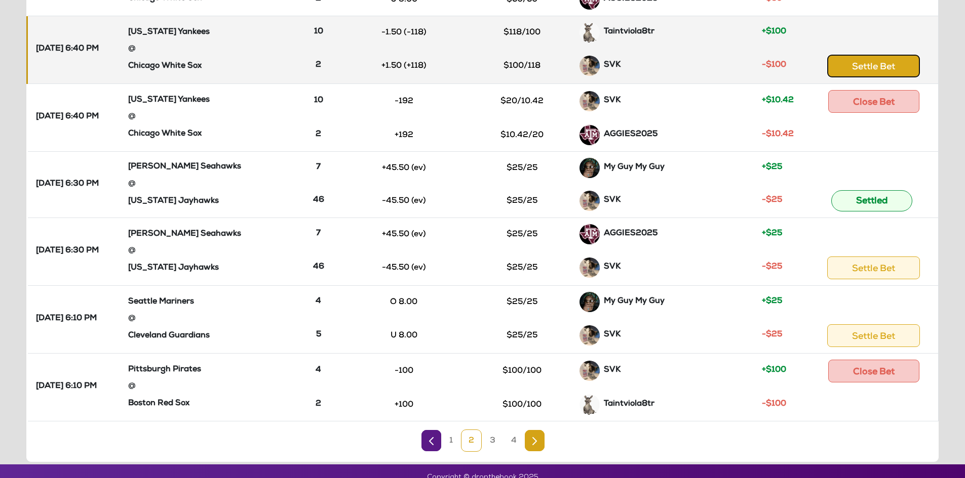
click at [877, 62] on button "Settle Bet" at bounding box center [873, 66] width 93 height 23
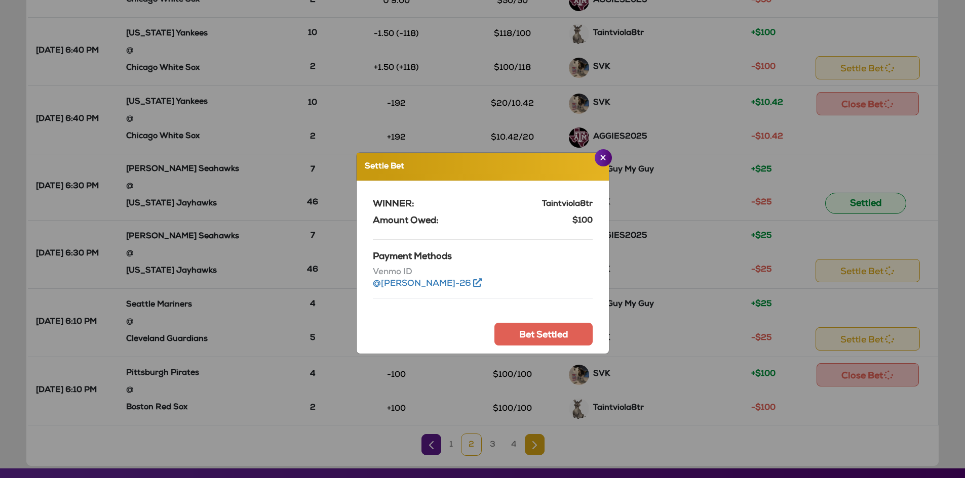
drag, startPoint x: 539, startPoint y: 349, endPoint x: 536, endPoint y: 344, distance: 6.3
click at [538, 348] on div "WINNER: Taintviola8tr Amount Owed: $100 Payment Methods Venmo ID @Jimmy-Nguyen-…" at bounding box center [483, 267] width 236 height 173
click at [535, 337] on button "Bet Settled" at bounding box center [543, 334] width 98 height 23
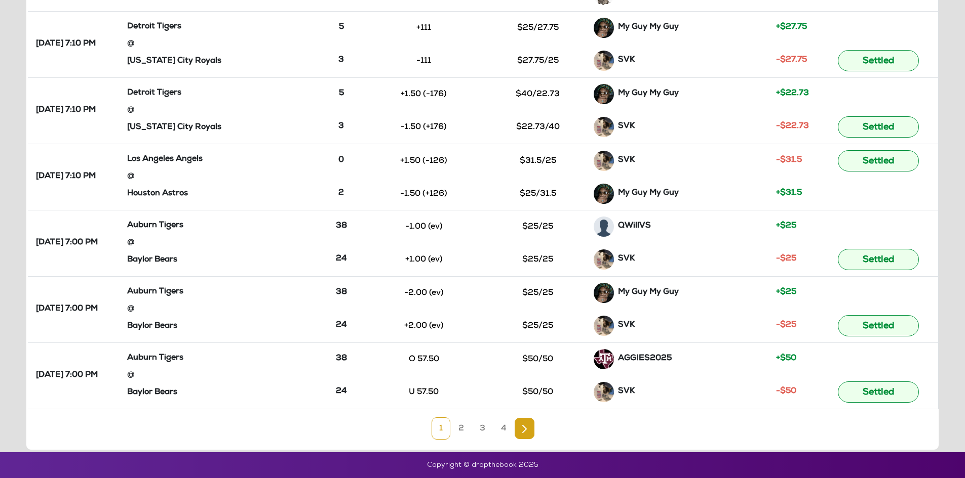
click at [448, 430] on link "1" at bounding box center [440, 429] width 19 height 22
click at [461, 427] on link "2" at bounding box center [461, 429] width 21 height 22
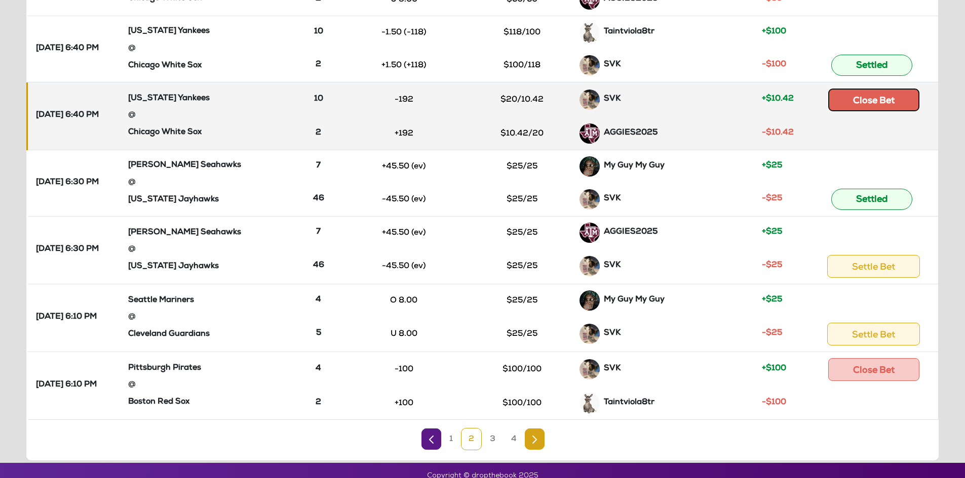
click at [863, 99] on button "Close Bet" at bounding box center [873, 100] width 91 height 23
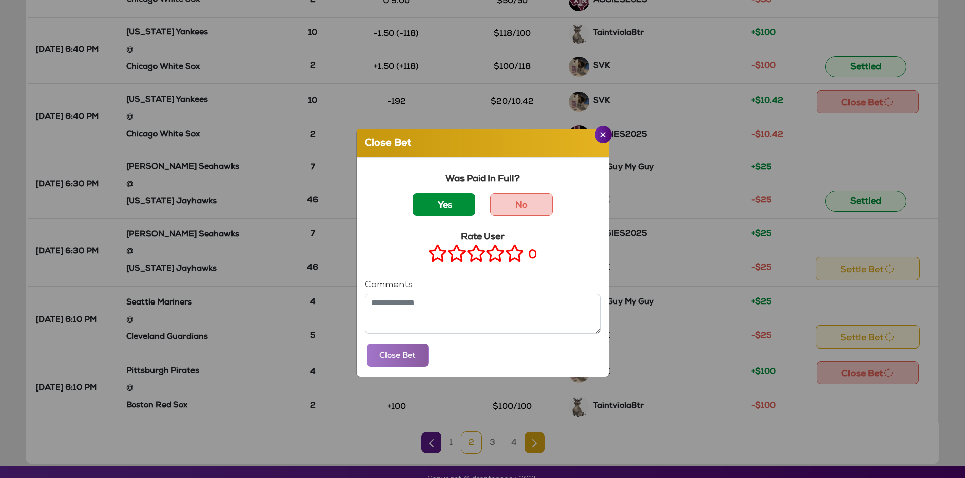
drag, startPoint x: 447, startPoint y: 201, endPoint x: 458, endPoint y: 215, distance: 18.4
click at [447, 201] on label "Yes" at bounding box center [444, 204] width 62 height 23
click at [506, 250] on icon at bounding box center [514, 253] width 19 height 13
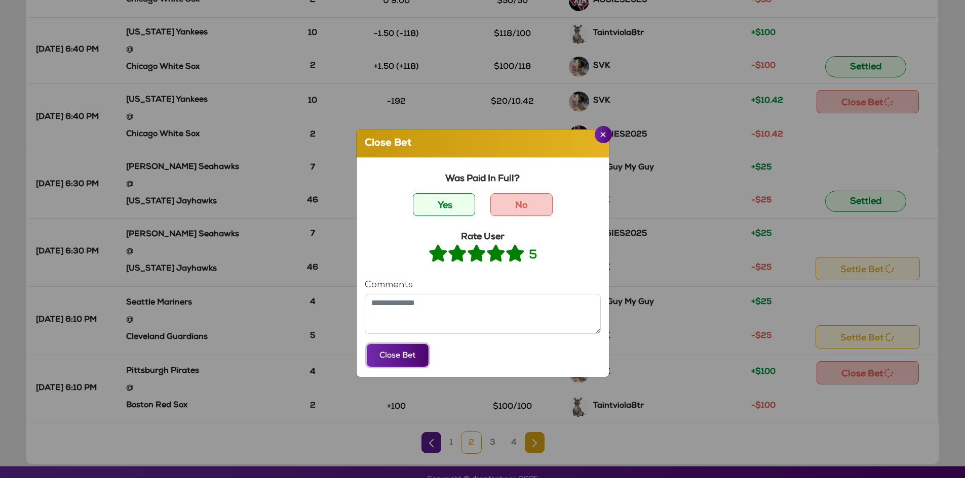
click at [410, 358] on button "Close Bet" at bounding box center [398, 355] width 62 height 23
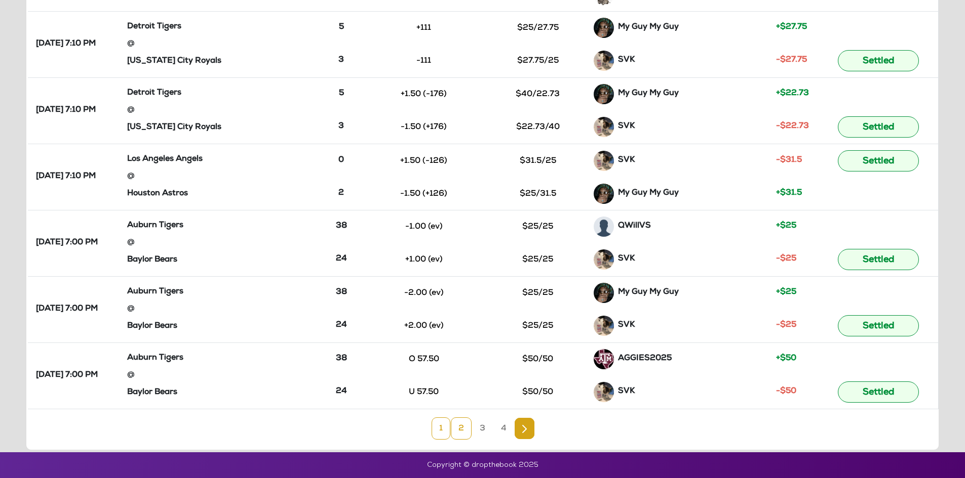
click at [464, 429] on link "2" at bounding box center [461, 429] width 21 height 22
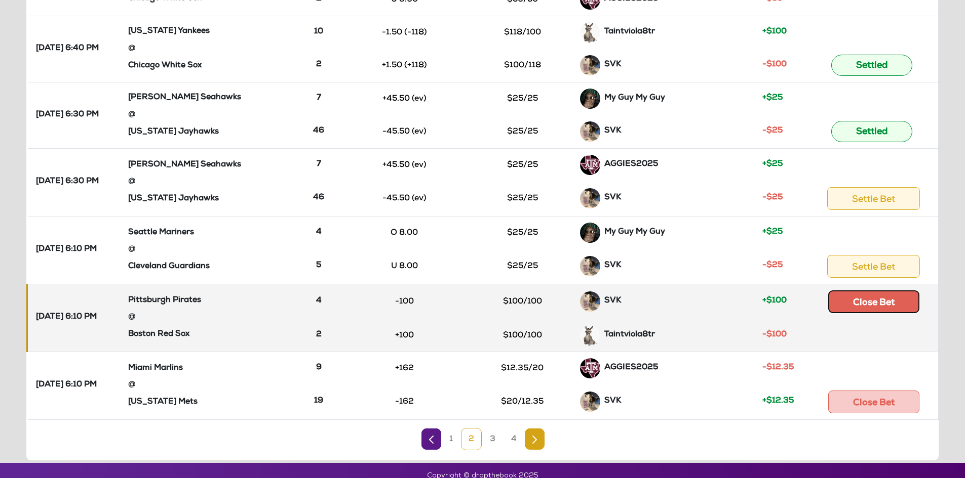
click at [868, 298] on button "Close Bet" at bounding box center [873, 302] width 91 height 23
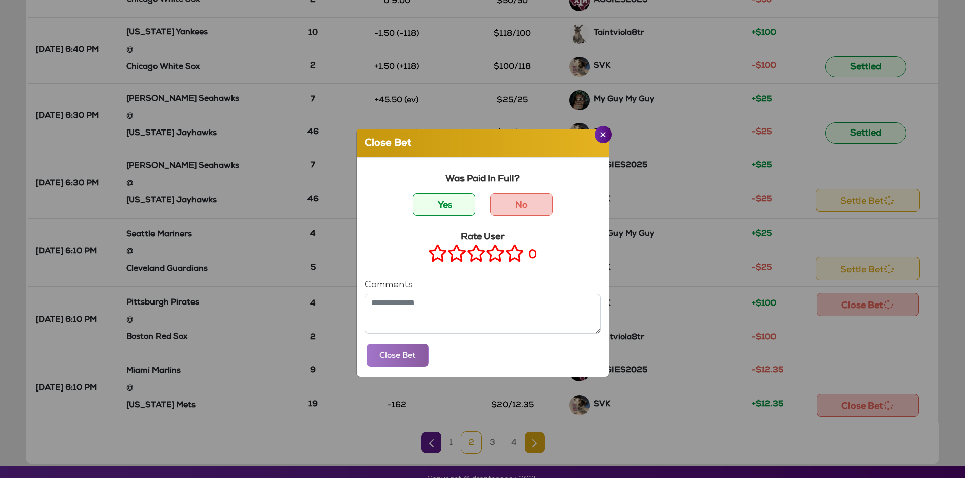
click at [450, 216] on div "Yes" at bounding box center [424, 206] width 118 height 27
click at [452, 212] on label "Yes" at bounding box center [444, 204] width 62 height 23
drag, startPoint x: 509, startPoint y: 258, endPoint x: 490, endPoint y: 266, distance: 20.9
click at [509, 258] on icon at bounding box center [514, 253] width 19 height 13
click at [373, 366] on button "Close Bet" at bounding box center [398, 355] width 62 height 23
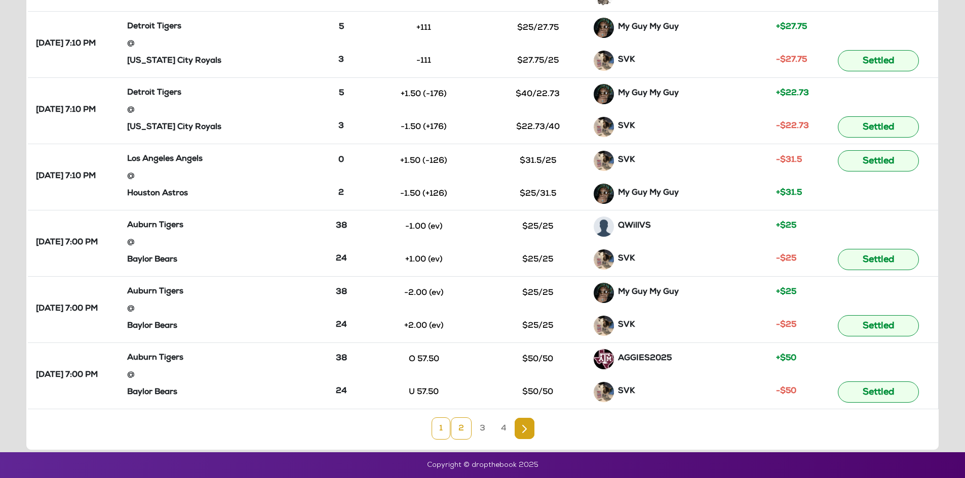
click at [462, 432] on link "2" at bounding box center [461, 429] width 21 height 22
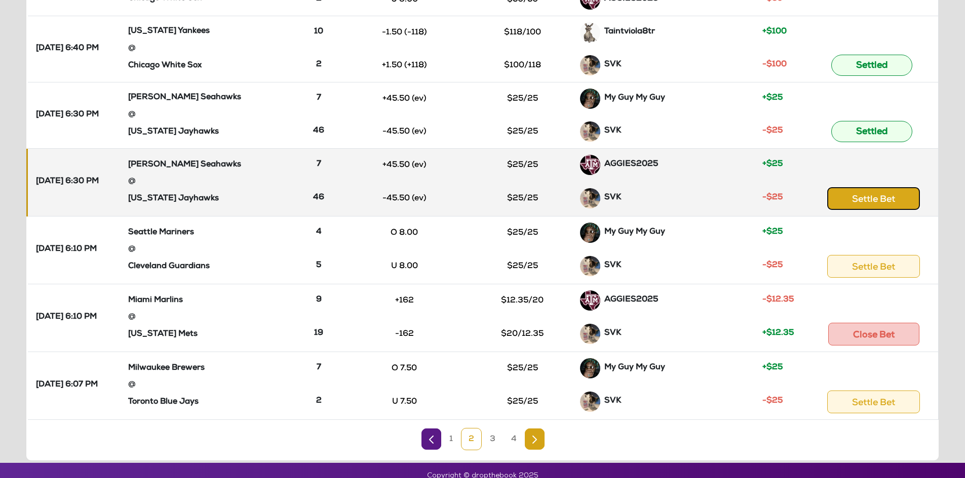
click at [889, 203] on button "Settle Bet" at bounding box center [873, 198] width 93 height 23
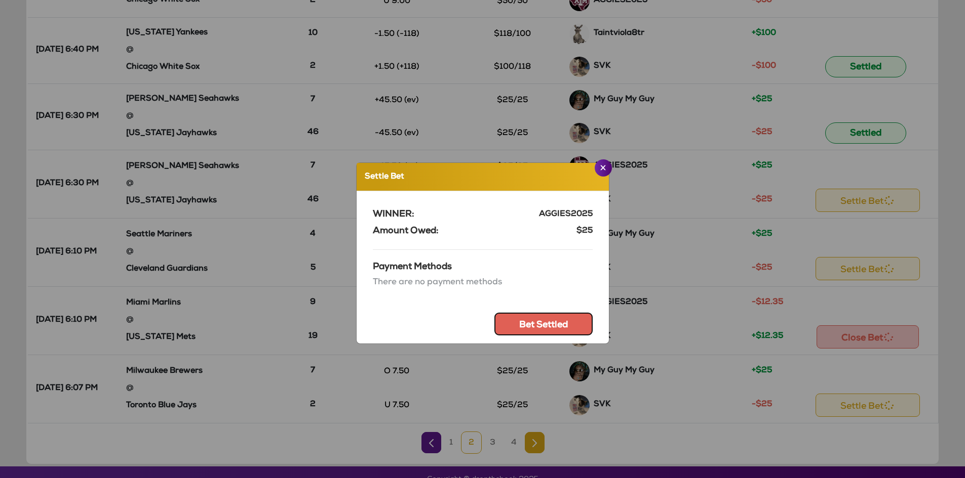
click at [542, 325] on button "Bet Settled" at bounding box center [543, 324] width 98 height 23
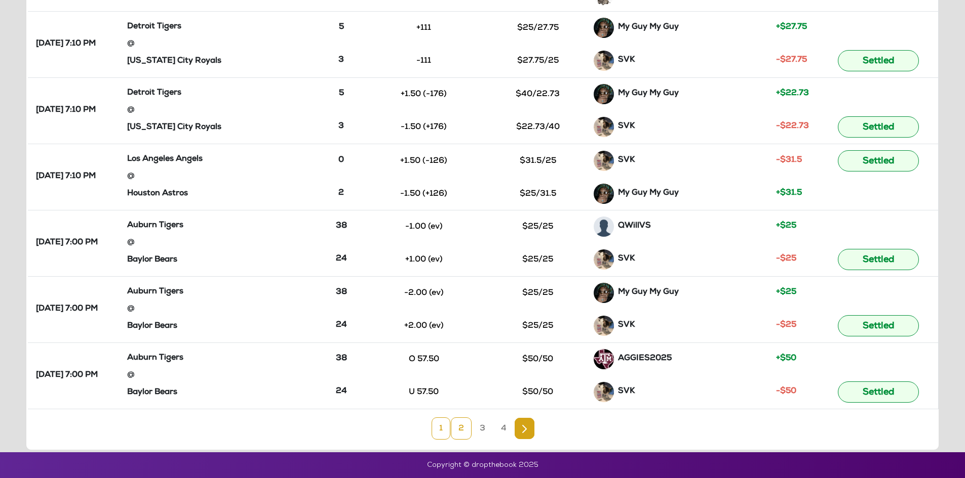
click at [465, 425] on link "2" at bounding box center [461, 429] width 21 height 22
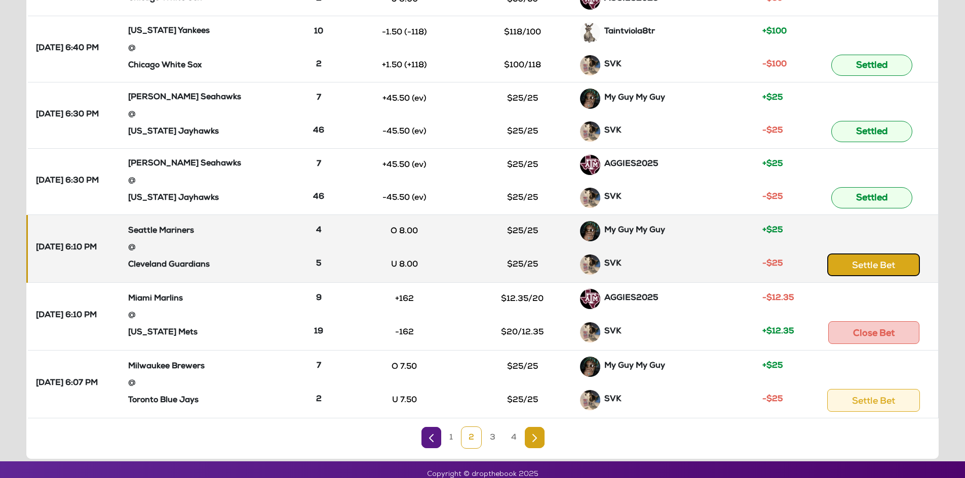
click at [904, 266] on button "Settle Bet" at bounding box center [873, 265] width 93 height 23
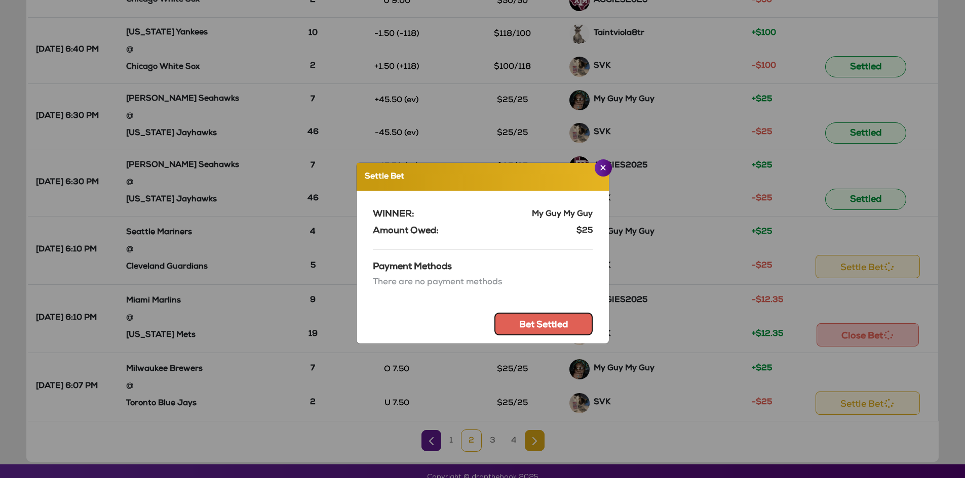
click at [527, 313] on button "Bet Settled" at bounding box center [543, 324] width 98 height 23
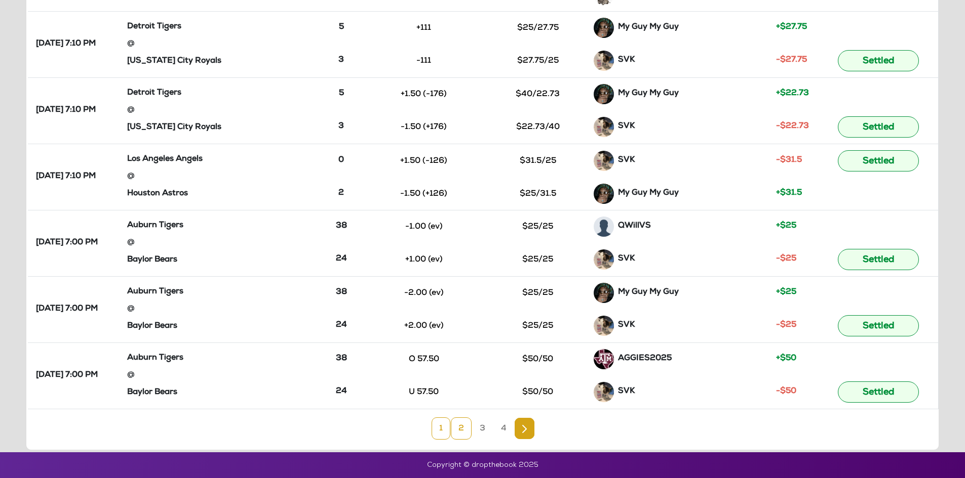
click at [464, 428] on link "2" at bounding box center [461, 429] width 21 height 22
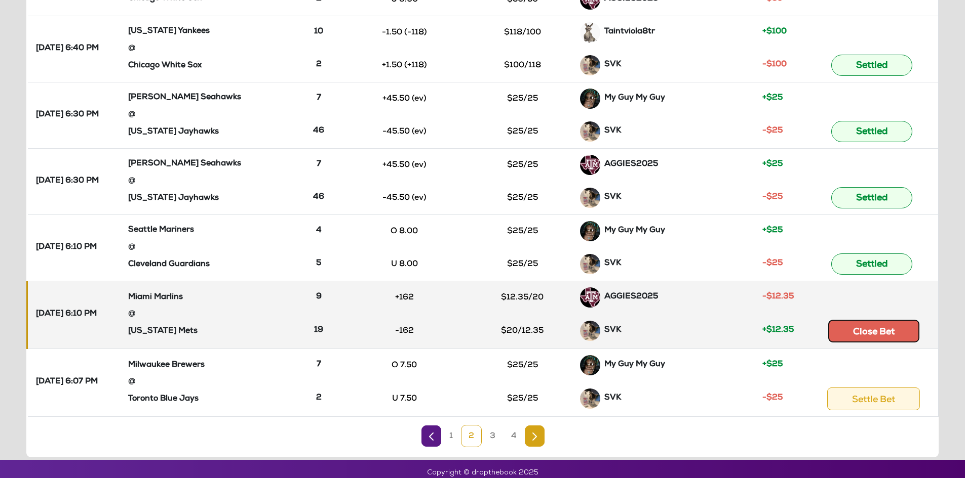
click at [881, 331] on button "Close Bet" at bounding box center [873, 331] width 91 height 23
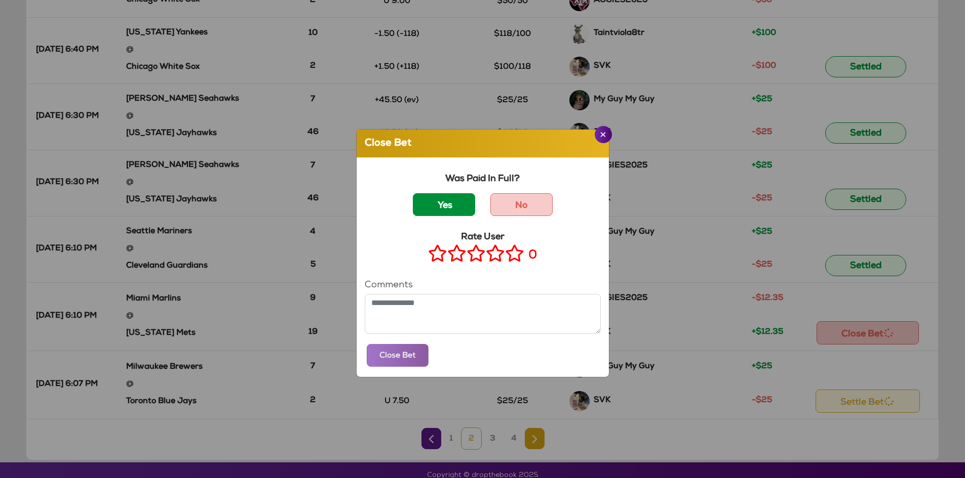
click at [464, 206] on label "Yes" at bounding box center [444, 204] width 62 height 23
click at [506, 254] on icon at bounding box center [514, 253] width 19 height 13
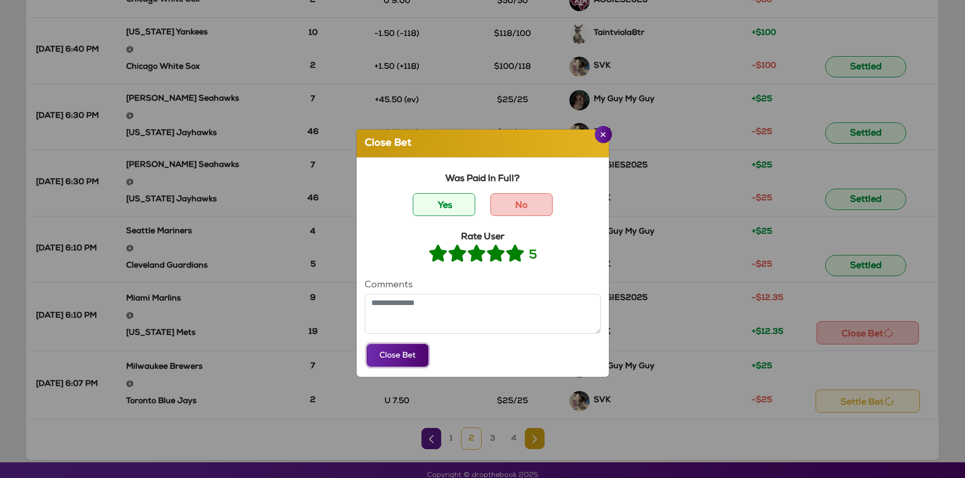
click at [387, 361] on button "Close Bet" at bounding box center [398, 355] width 62 height 23
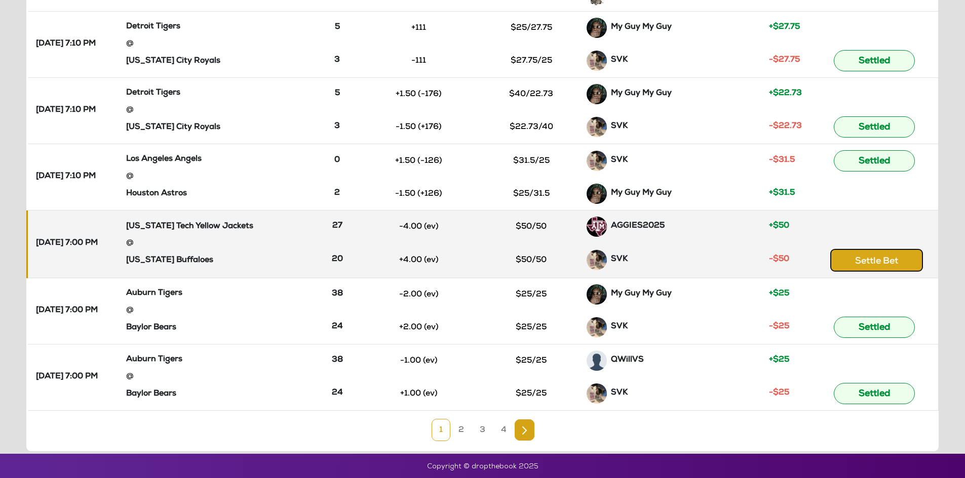
click at [882, 261] on button "Settle Bet" at bounding box center [876, 260] width 93 height 23
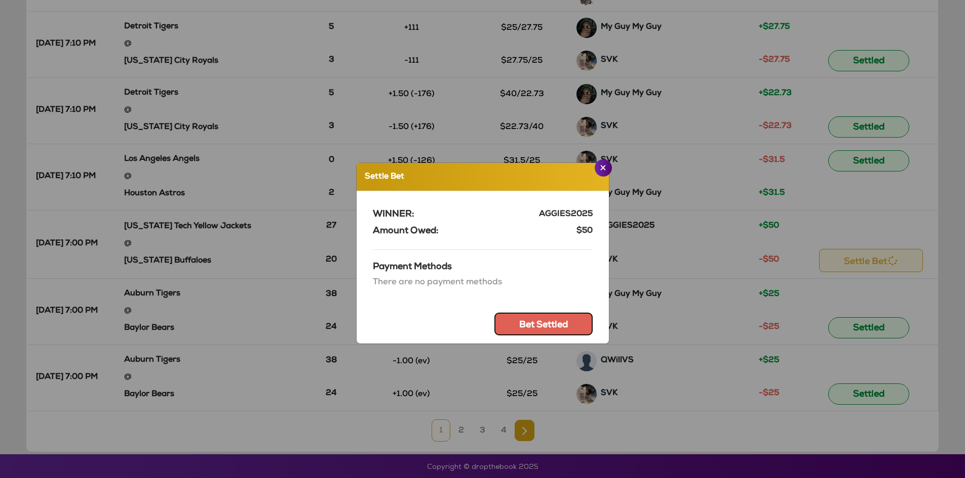
click at [529, 326] on button "Bet Settled" at bounding box center [543, 324] width 98 height 23
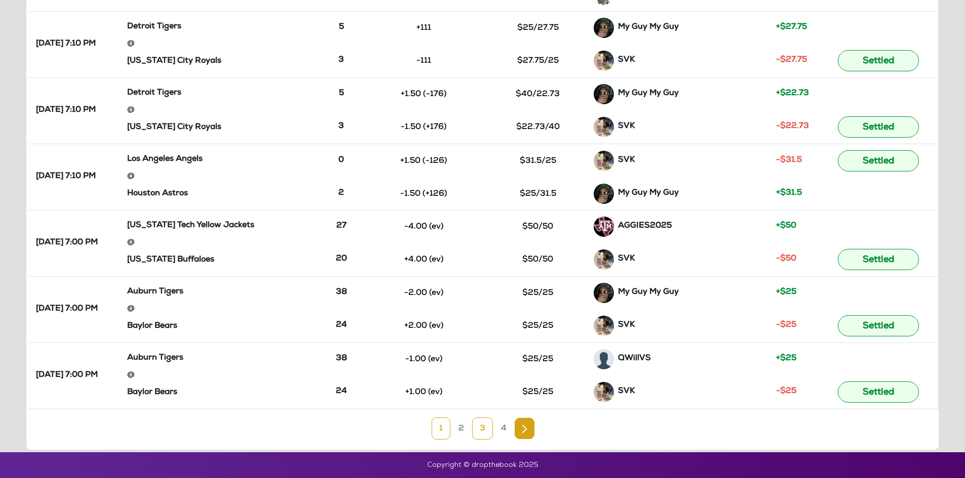
click at [477, 428] on link "3" at bounding box center [482, 429] width 21 height 22
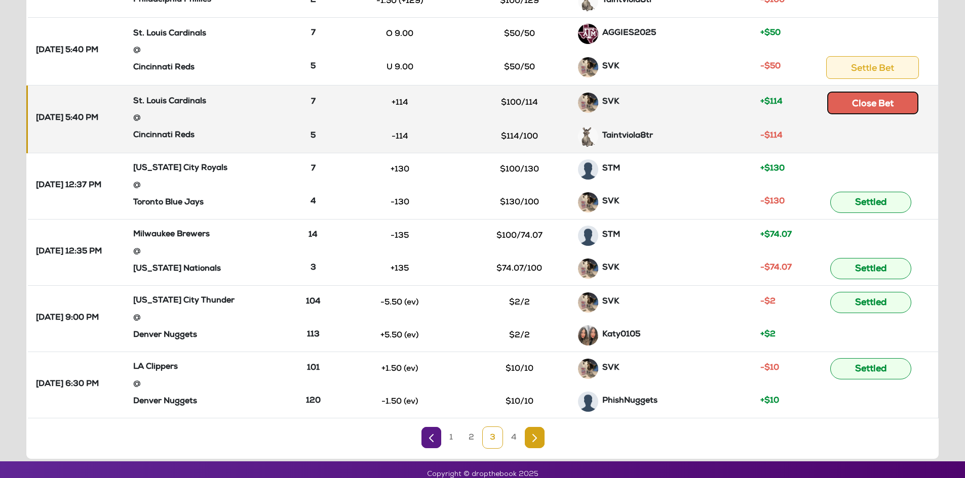
click at [894, 111] on button "Close Bet" at bounding box center [872, 103] width 91 height 23
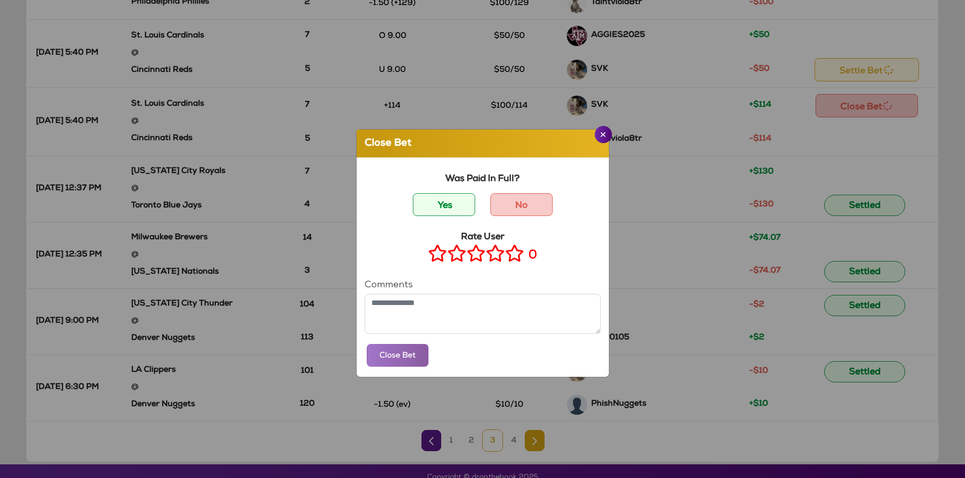
drag, startPoint x: 461, startPoint y: 208, endPoint x: 477, endPoint y: 220, distance: 20.6
click at [461, 208] on label "Yes" at bounding box center [444, 204] width 62 height 23
click at [509, 254] on icon at bounding box center [514, 253] width 19 height 13
click at [390, 358] on button "Close Bet" at bounding box center [398, 355] width 62 height 23
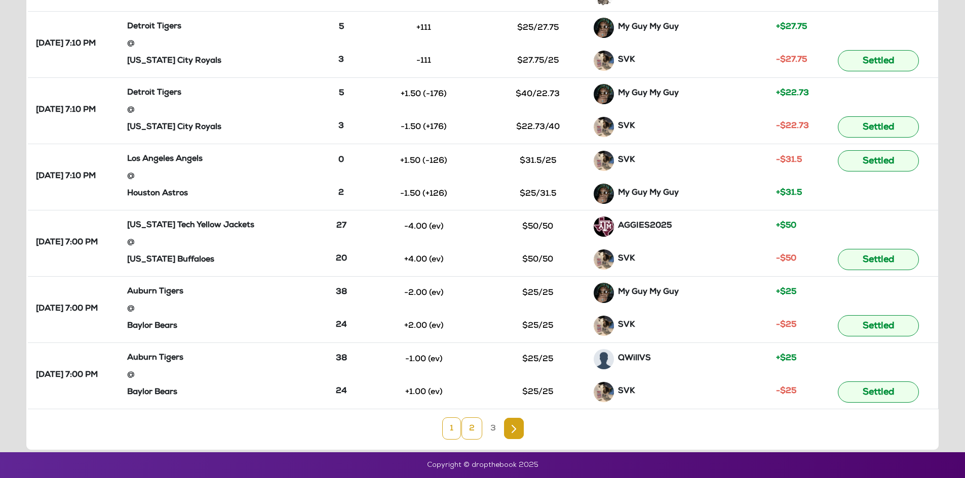
click at [475, 435] on link "2" at bounding box center [471, 429] width 21 height 22
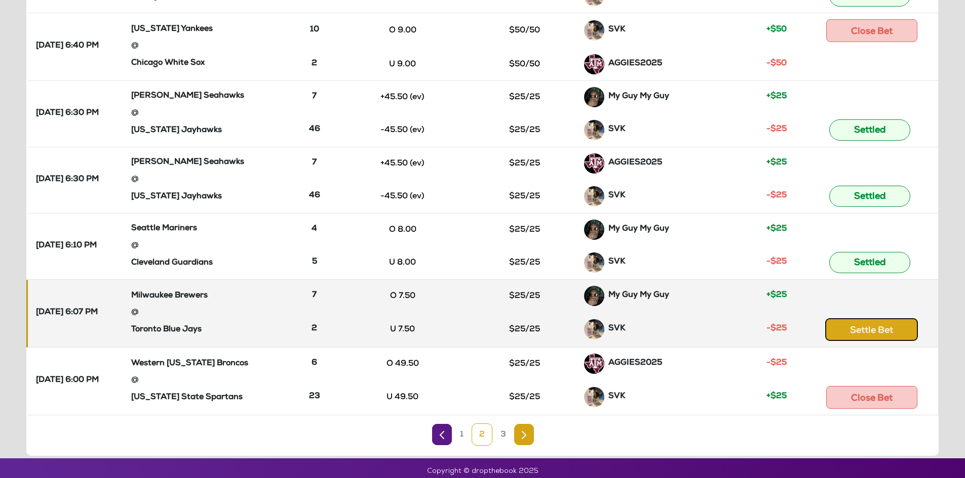
click at [878, 322] on button "Settle Bet" at bounding box center [871, 329] width 93 height 23
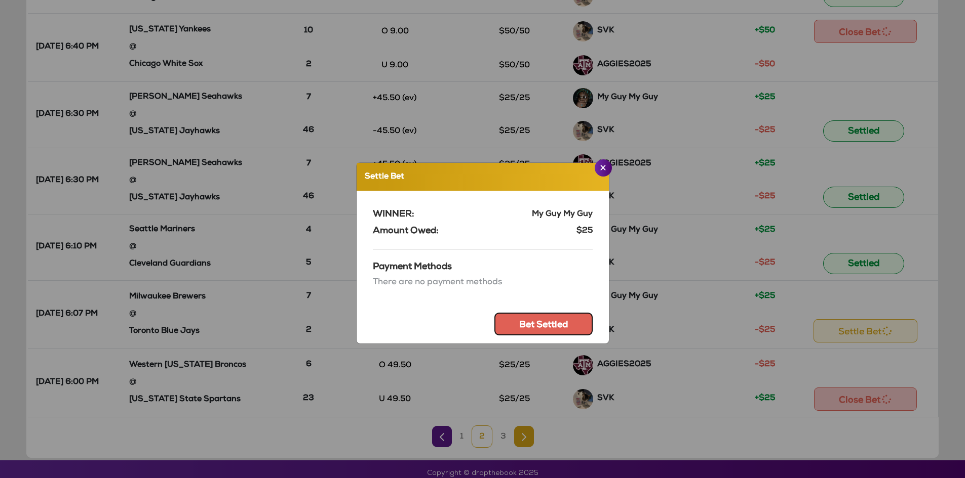
click at [566, 327] on button "Bet Settled" at bounding box center [543, 324] width 98 height 23
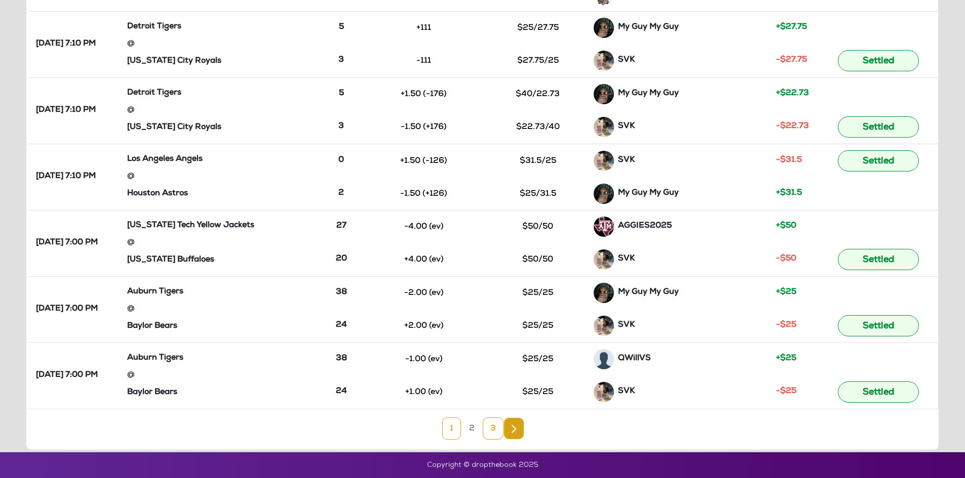
click at [491, 429] on link "3" at bounding box center [493, 429] width 21 height 22
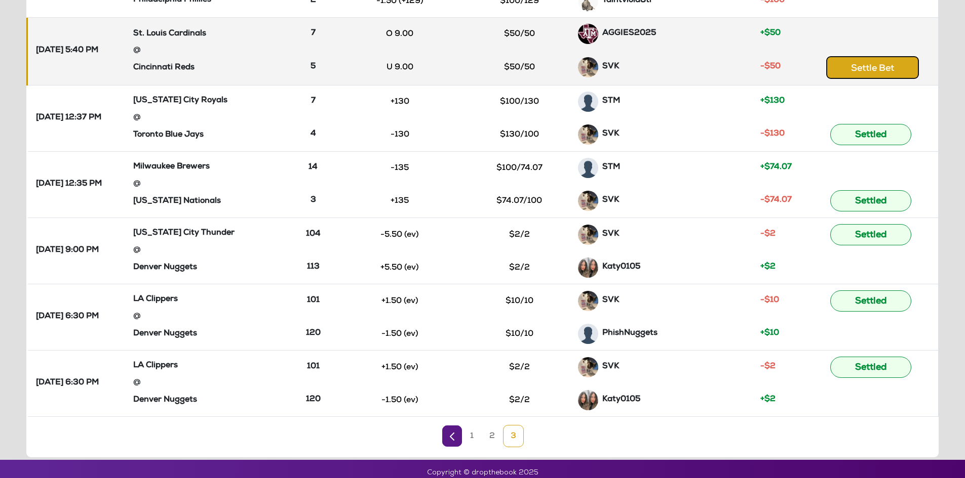
click at [884, 63] on button "Settle Bet" at bounding box center [872, 67] width 93 height 23
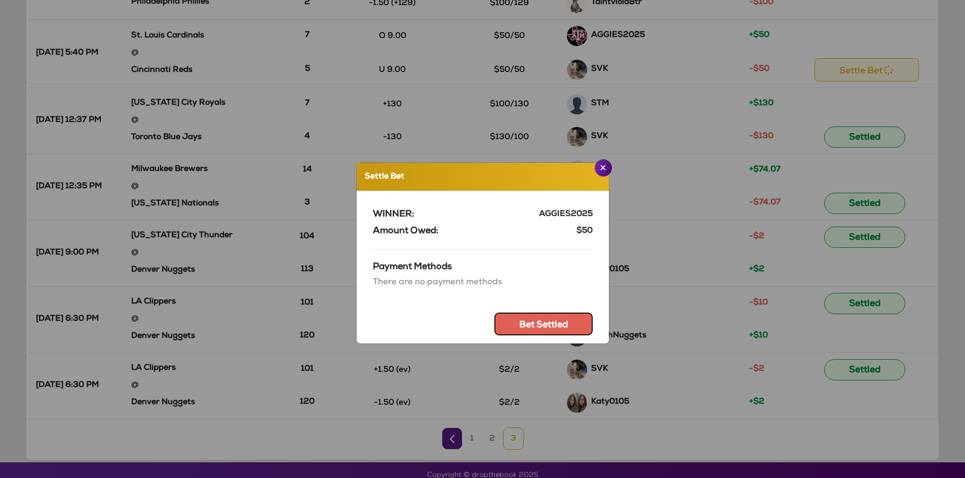
click at [517, 320] on button "Bet Settled" at bounding box center [543, 324] width 98 height 23
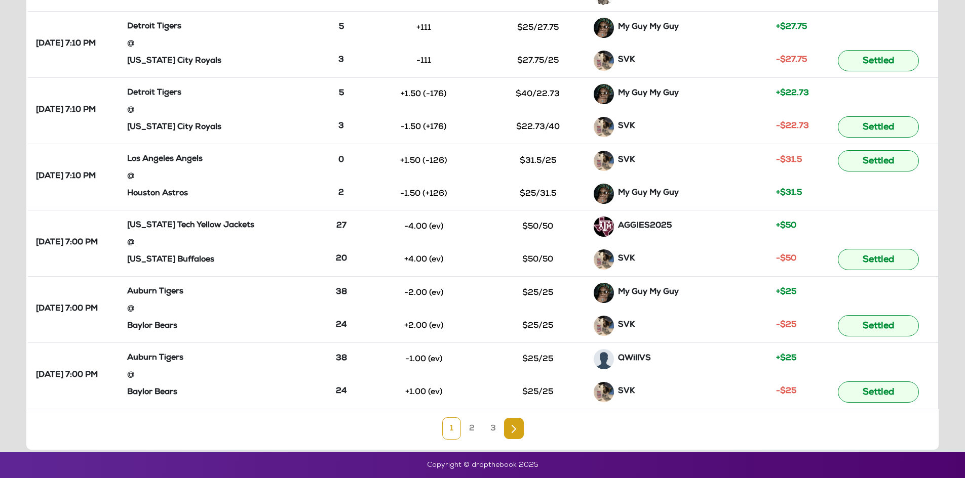
drag, startPoint x: 493, startPoint y: 429, endPoint x: 499, endPoint y: 423, distance: 8.2
click at [494, 429] on link "3" at bounding box center [493, 429] width 21 height 22
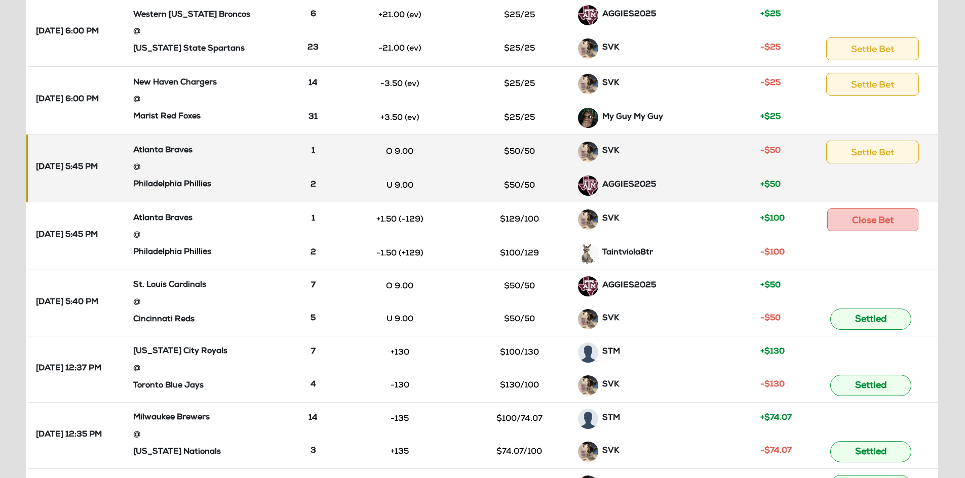
scroll to position [202, 0]
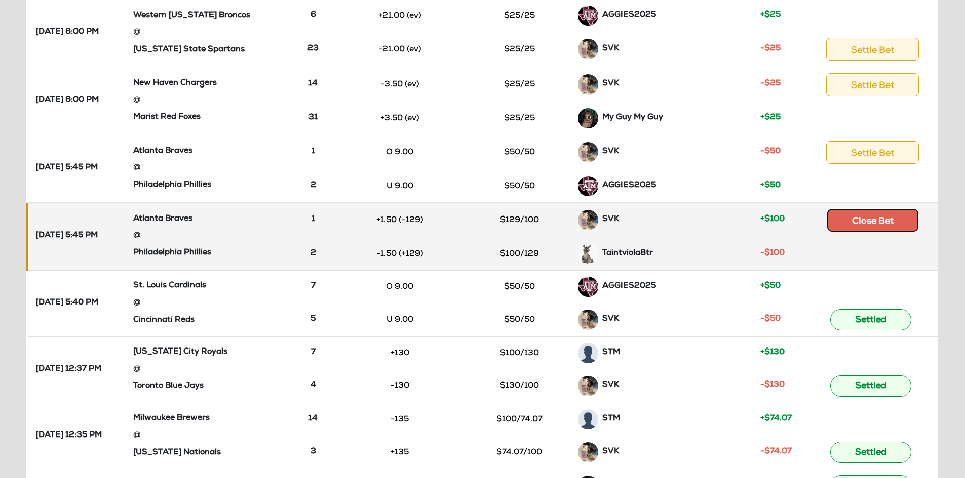
click at [882, 222] on button "Close Bet" at bounding box center [872, 220] width 91 height 23
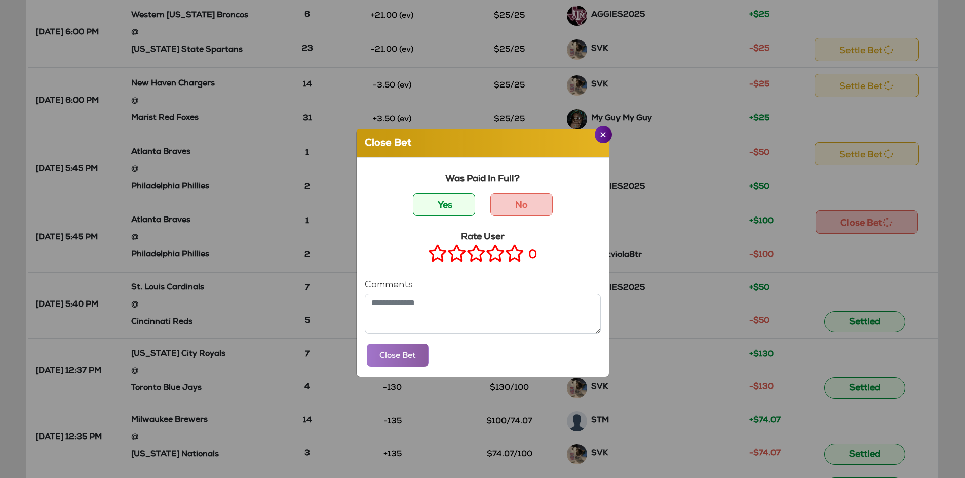
click at [453, 190] on div "Was Paid In Full? Yes No" at bounding box center [483, 197] width 236 height 46
click at [450, 198] on label "Yes" at bounding box center [444, 204] width 62 height 23
click at [510, 256] on icon at bounding box center [514, 253] width 19 height 13
click at [401, 360] on button "Close Bet" at bounding box center [398, 355] width 62 height 23
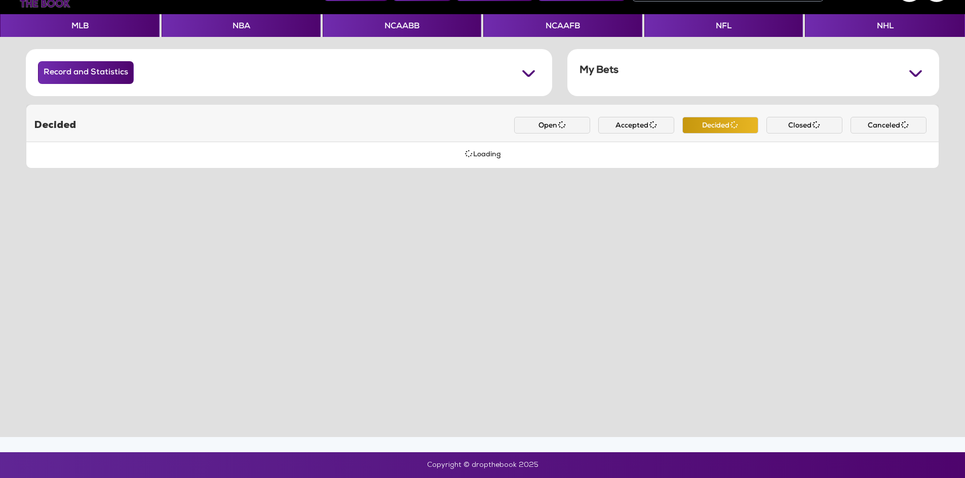
scroll to position [35, 0]
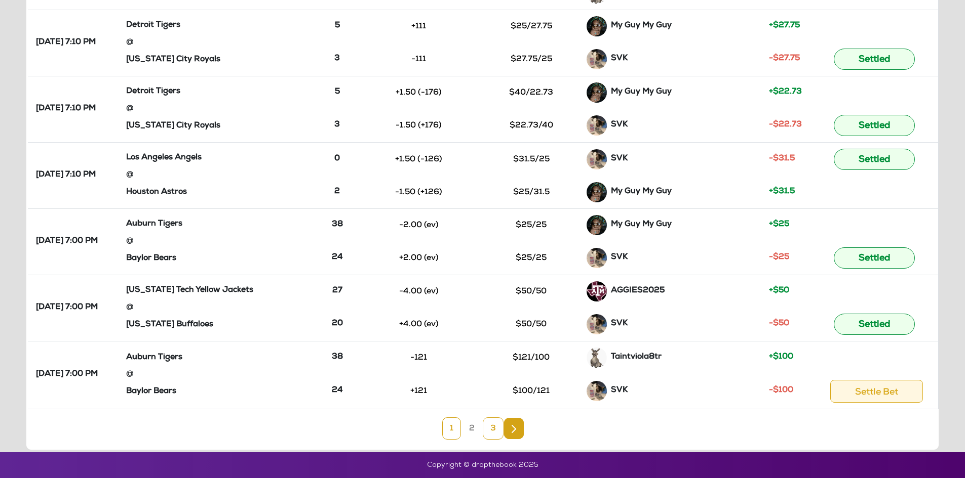
click at [491, 428] on link "3" at bounding box center [493, 429] width 21 height 22
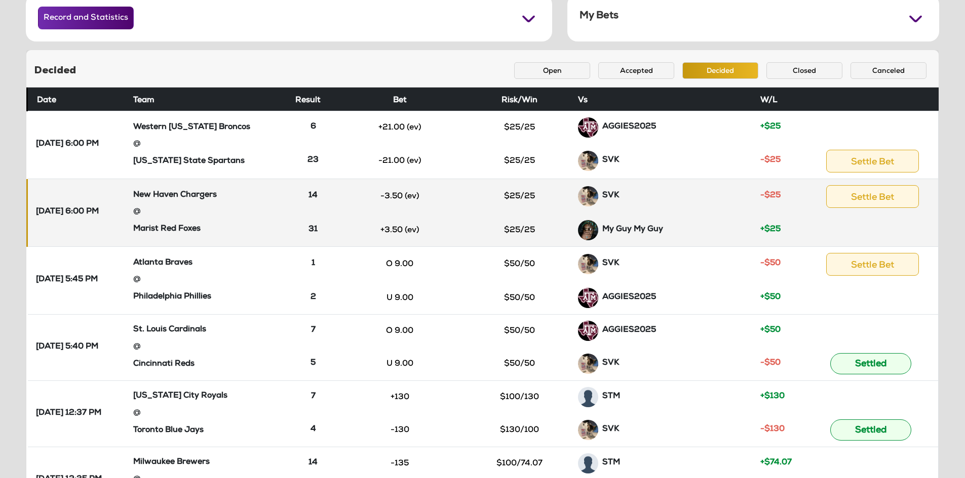
scroll to position [90, 0]
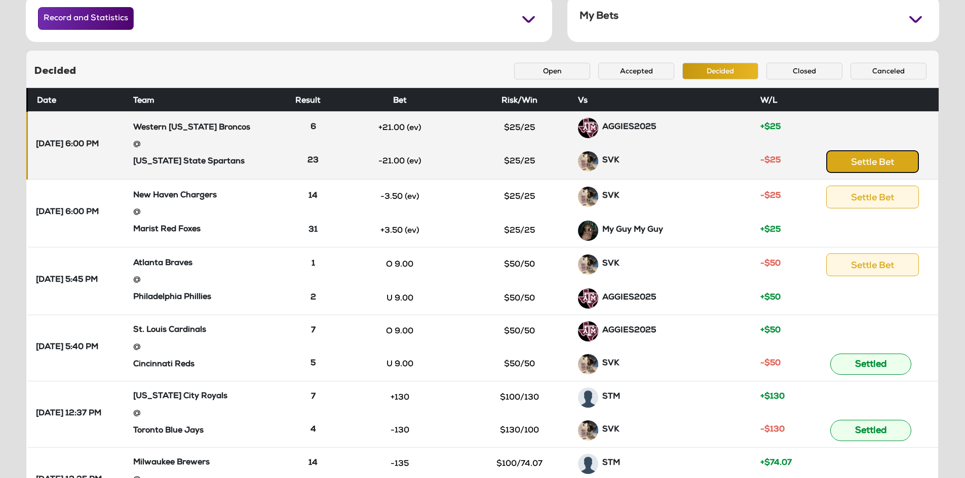
click at [867, 166] on button "Settle Bet" at bounding box center [872, 161] width 93 height 23
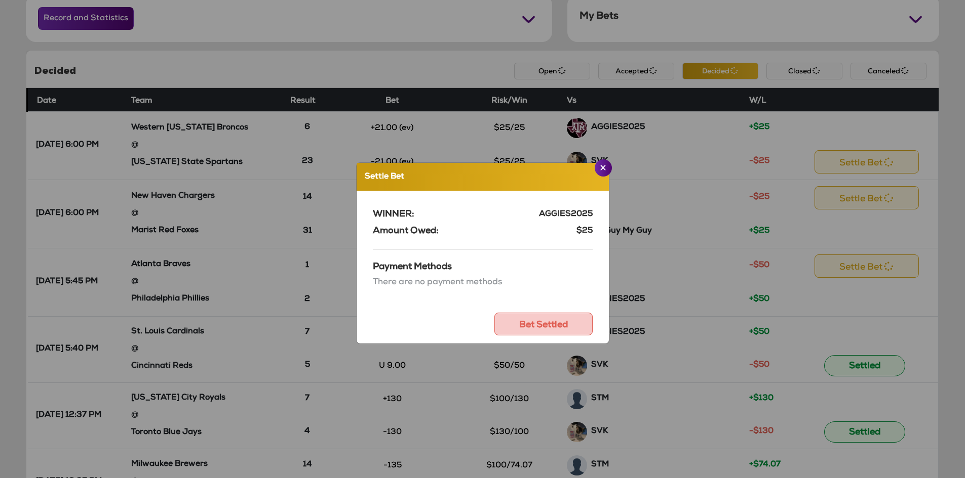
click at [556, 309] on div "WINNER: AGGIES2025 Amount Owed: $25 Payment Methods There are no payment method…" at bounding box center [483, 267] width 236 height 153
drag, startPoint x: 551, startPoint y: 326, endPoint x: 553, endPoint y: 319, distance: 7.1
click at [551, 325] on button "Bet Settled" at bounding box center [543, 324] width 98 height 23
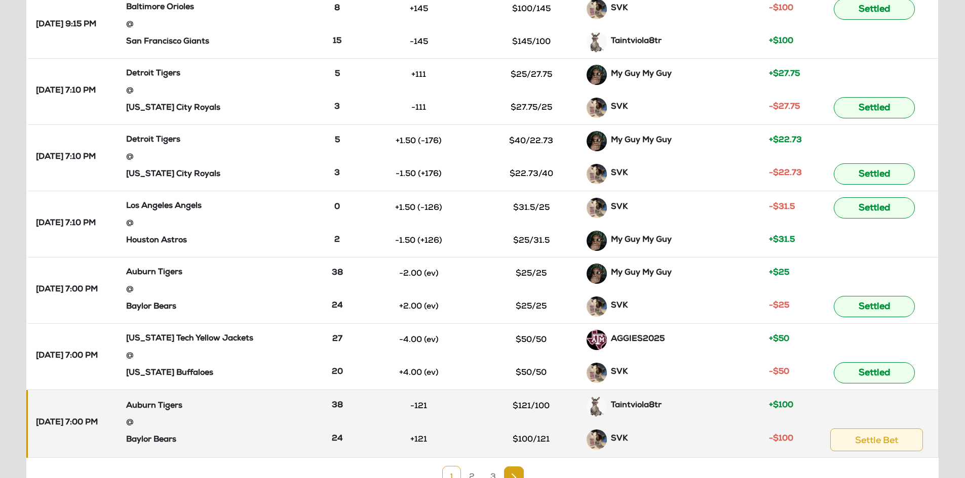
scroll to position [457, 0]
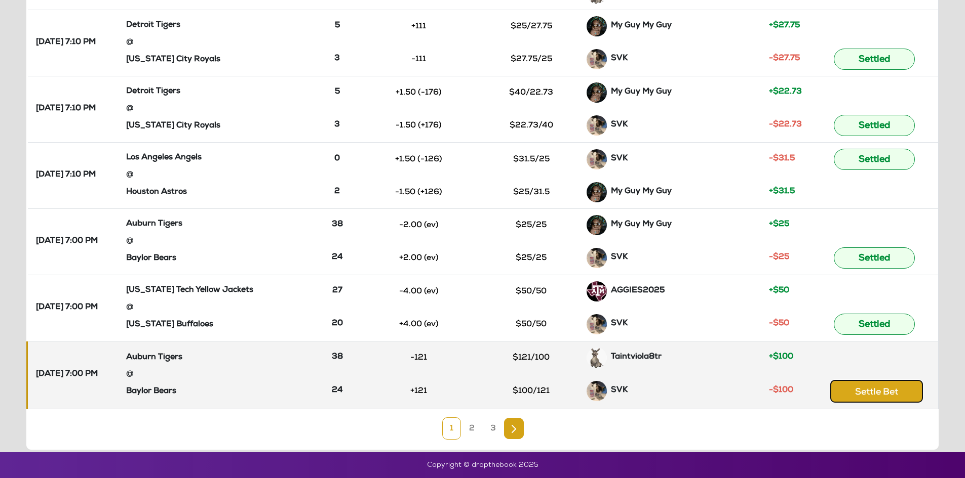
click at [885, 395] on button "Settle Bet" at bounding box center [876, 391] width 93 height 23
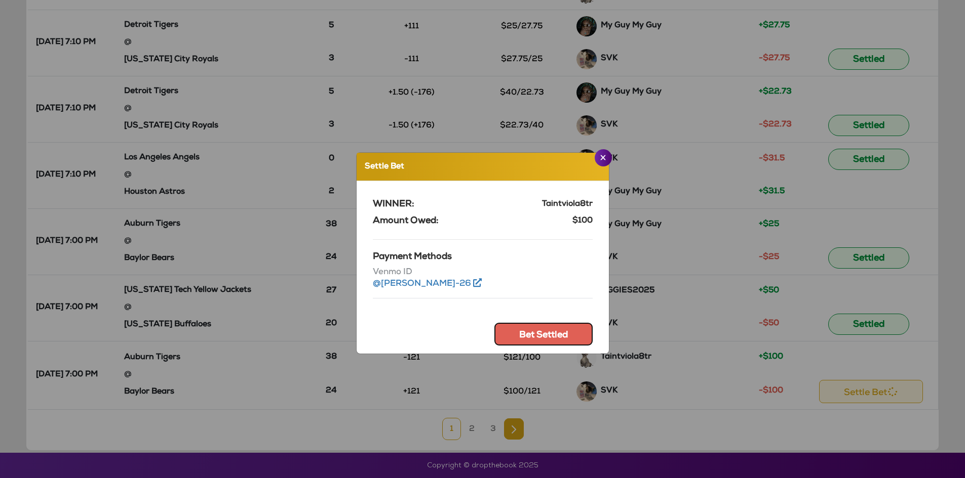
click at [522, 329] on button "Bet Settled" at bounding box center [543, 334] width 98 height 23
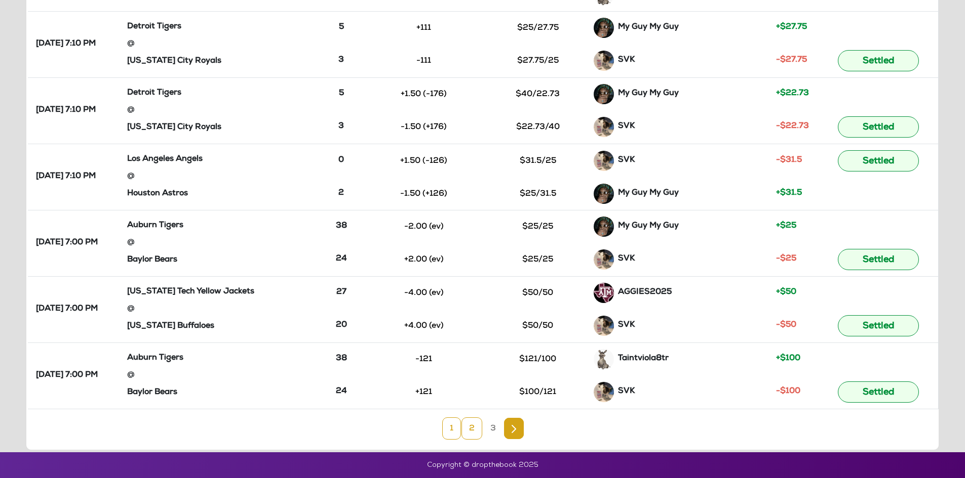
click at [479, 429] on link "2" at bounding box center [471, 429] width 21 height 22
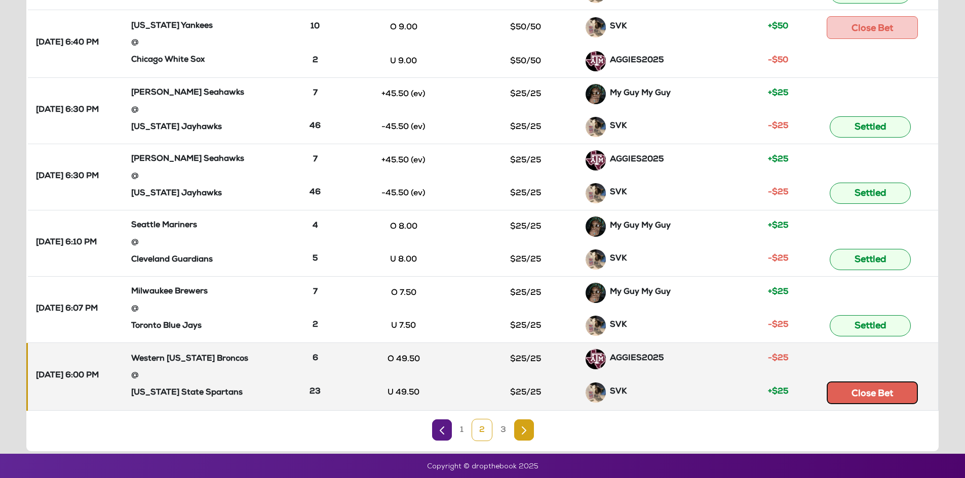
click at [857, 396] on button "Close Bet" at bounding box center [871, 393] width 91 height 23
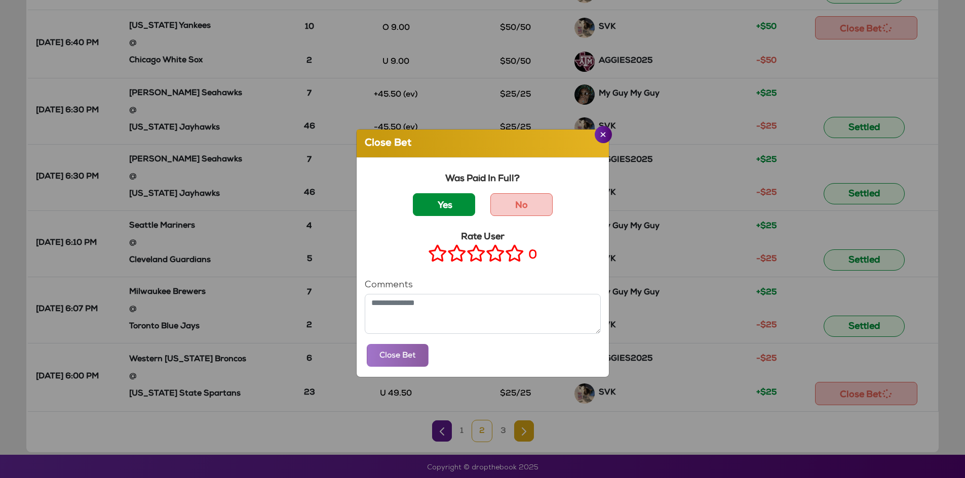
click at [446, 208] on label "Yes" at bounding box center [444, 204] width 62 height 23
click at [511, 258] on icon at bounding box center [514, 253] width 19 height 13
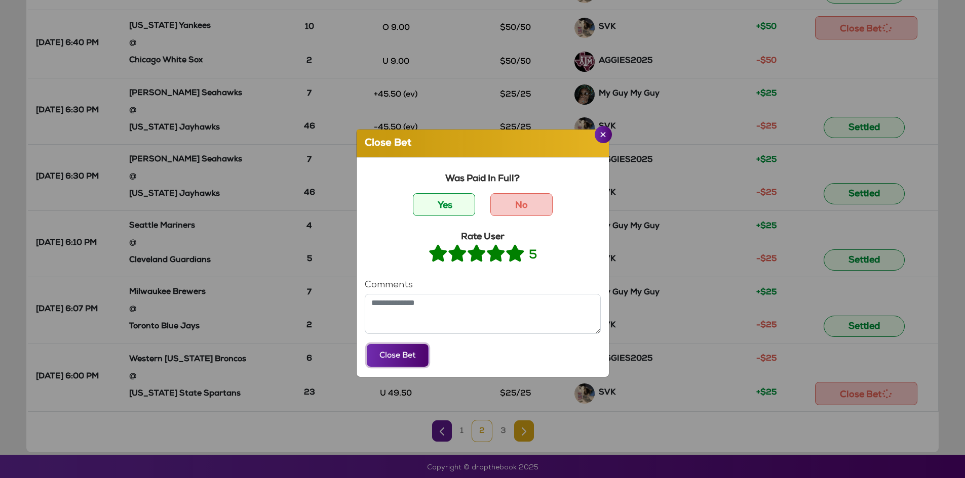
click at [393, 359] on button "Close Bet" at bounding box center [398, 355] width 62 height 23
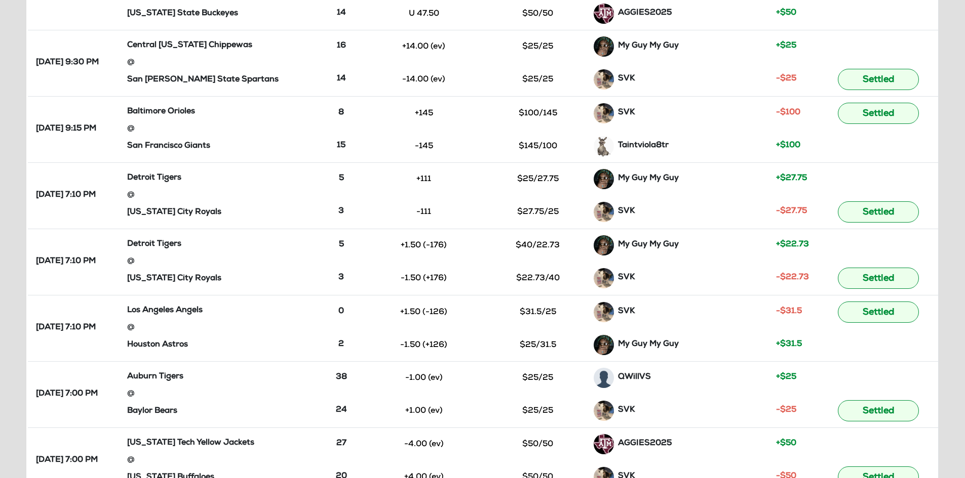
scroll to position [455, 0]
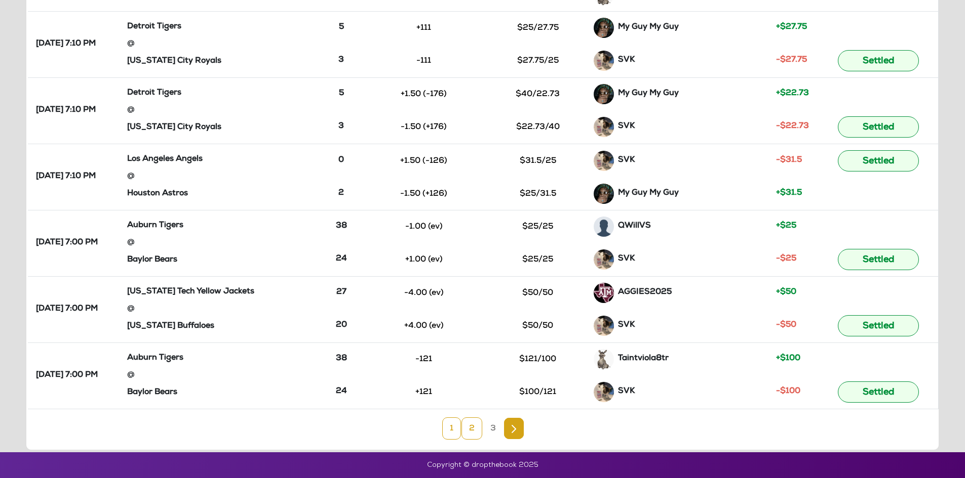
click at [466, 430] on link "2" at bounding box center [471, 429] width 21 height 22
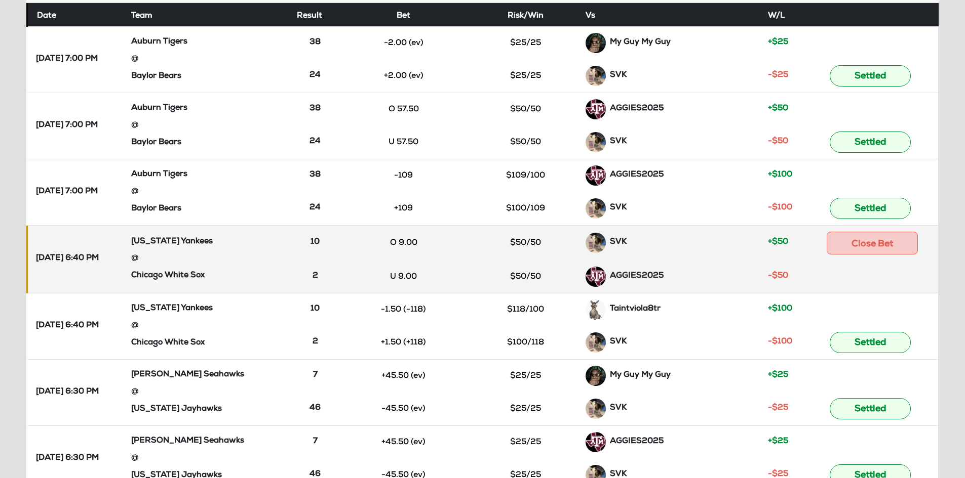
scroll to position [151, 0]
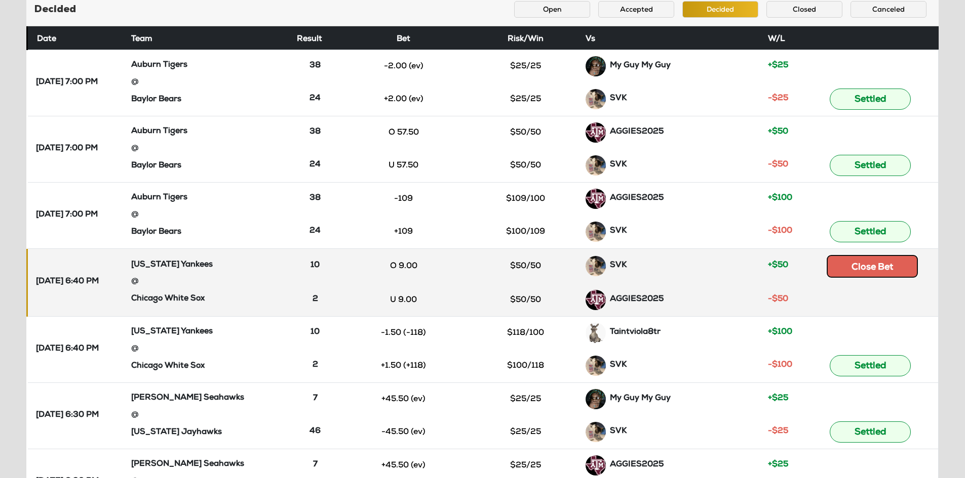
click at [861, 260] on button "Close Bet" at bounding box center [871, 266] width 91 height 23
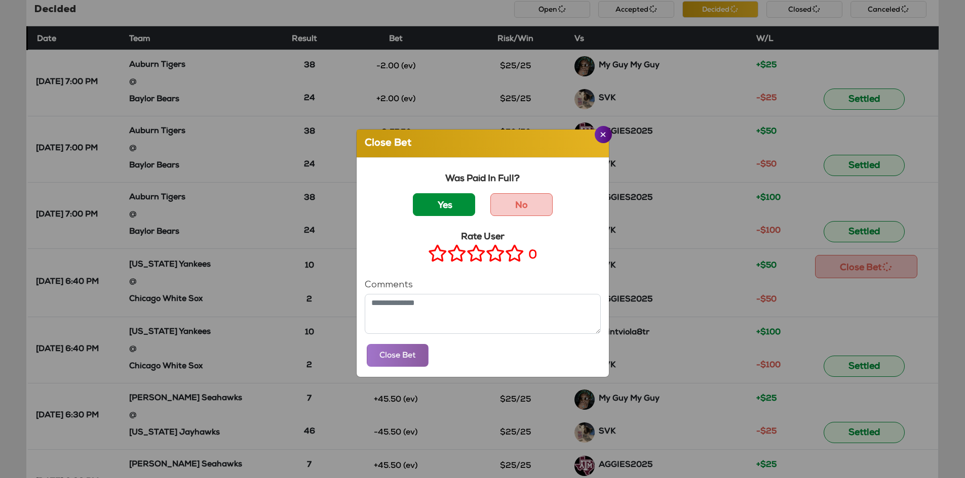
click at [428, 195] on label "Yes" at bounding box center [444, 204] width 62 height 23
click at [509, 257] on icon at bounding box center [514, 253] width 19 height 13
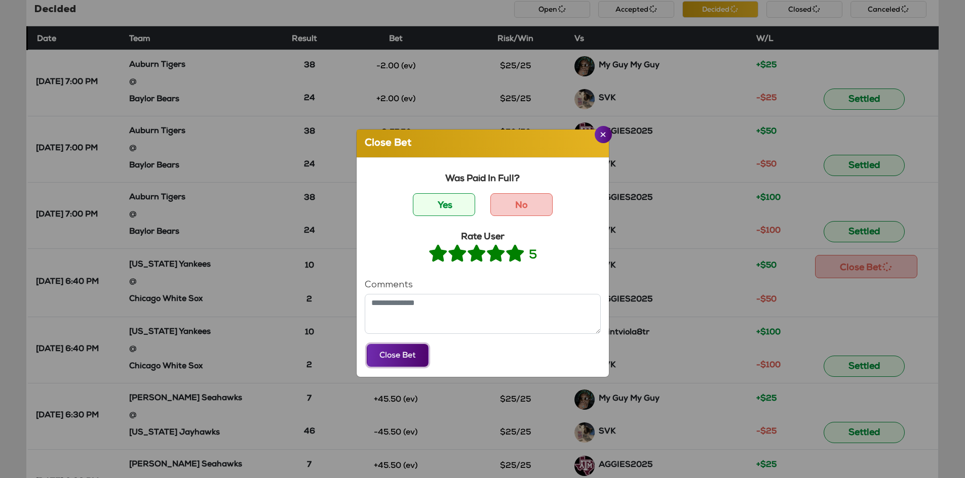
click at [405, 356] on button "Close Bet" at bounding box center [398, 355] width 62 height 23
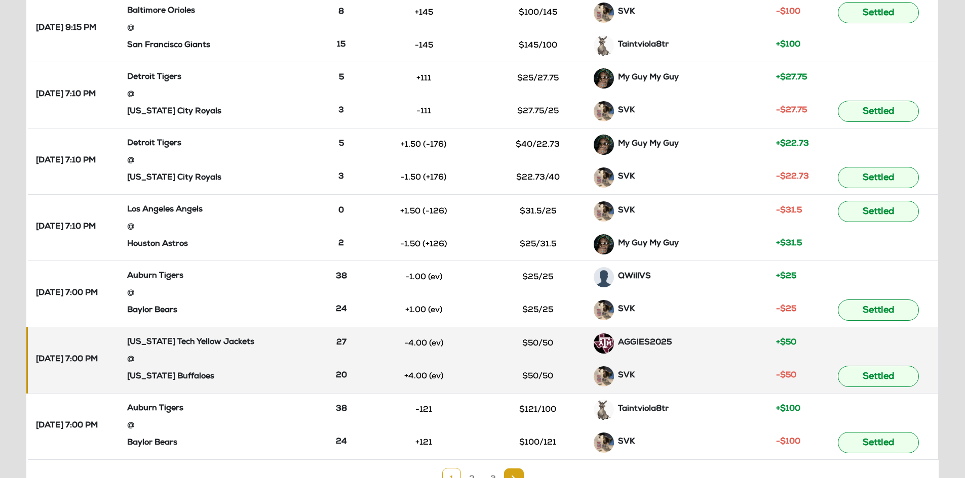
scroll to position [455, 0]
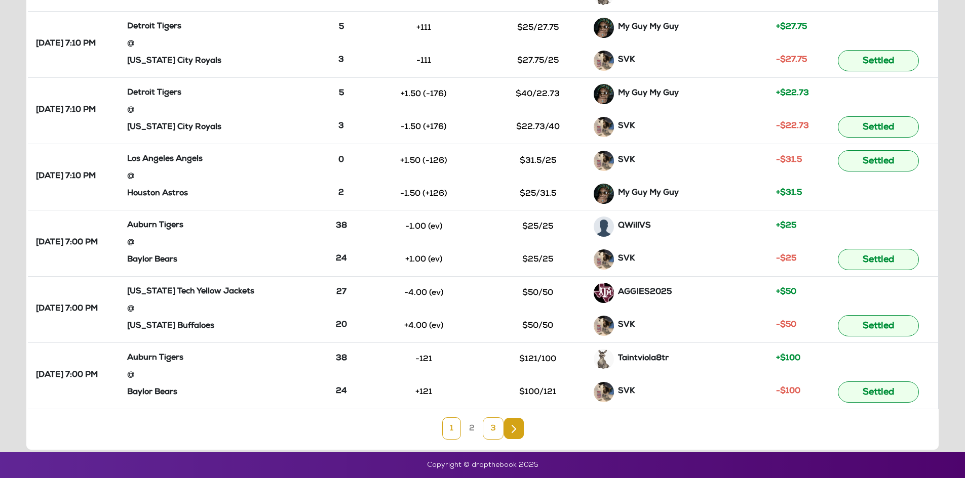
click at [483, 430] on link "3" at bounding box center [493, 429] width 21 height 22
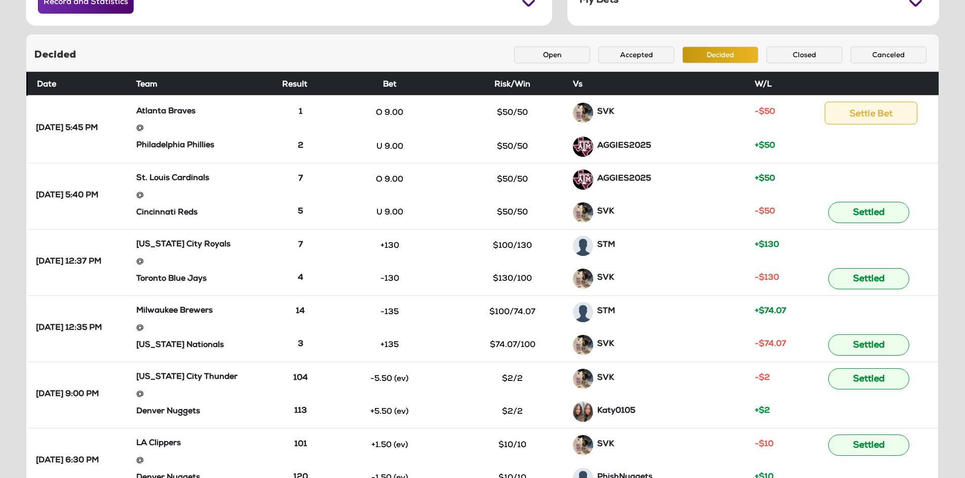
scroll to position [55, 0]
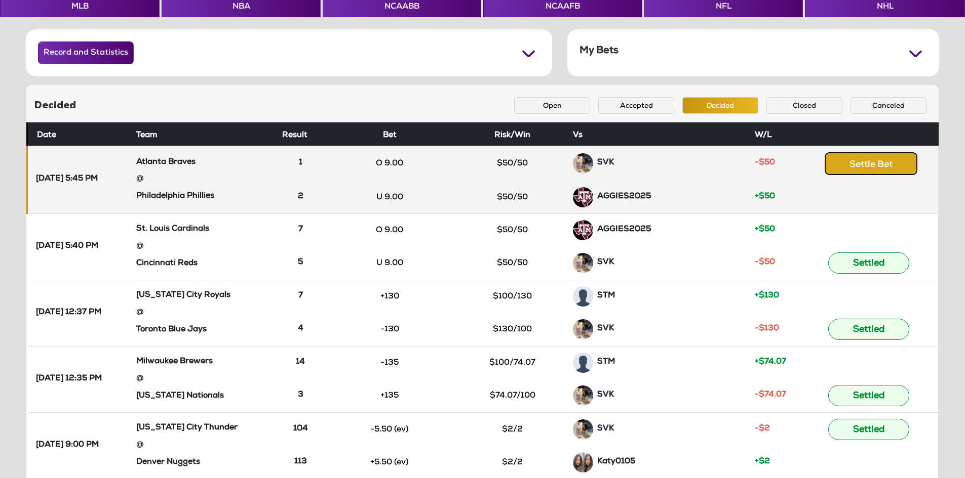
click at [847, 154] on button "Settle Bet" at bounding box center [870, 163] width 93 height 23
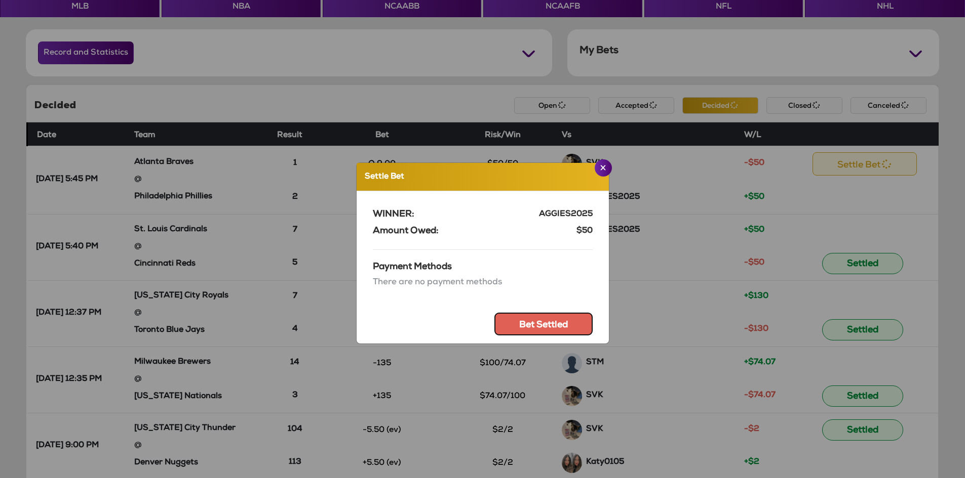
click at [531, 317] on button "Bet Settled" at bounding box center [543, 324] width 98 height 23
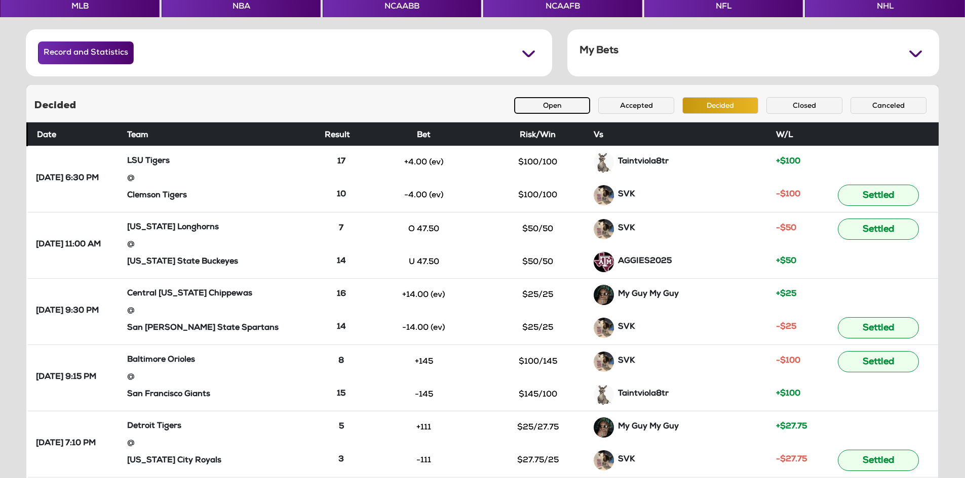
click at [556, 100] on button "Open" at bounding box center [552, 105] width 76 height 17
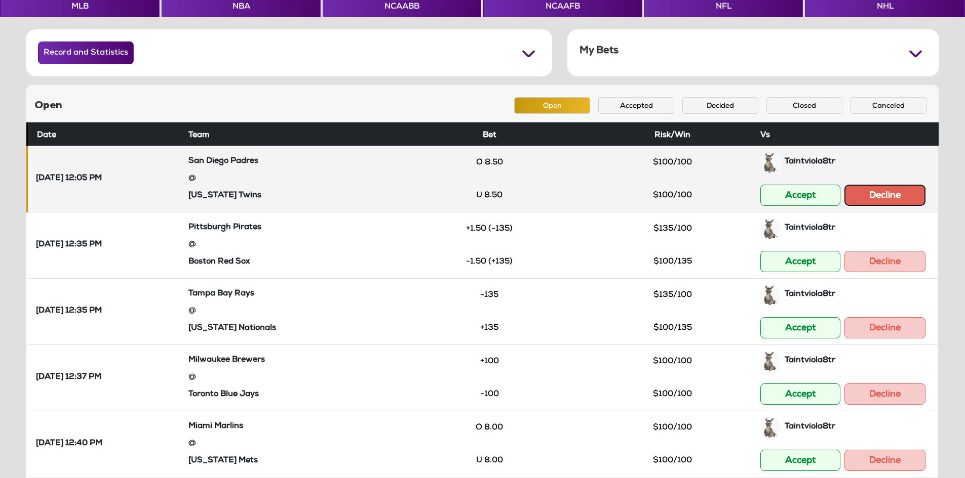
click at [917, 194] on button "Decline" at bounding box center [884, 195] width 81 height 21
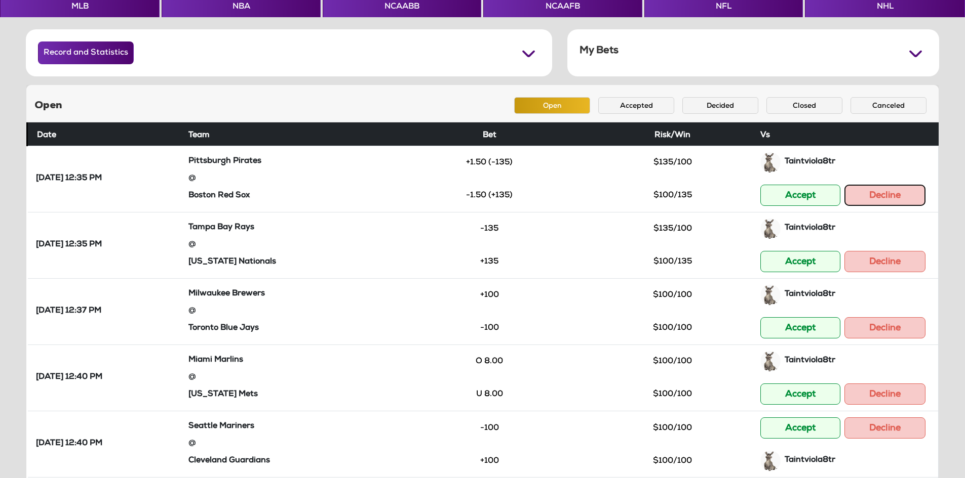
click at [906, 198] on button "Decline" at bounding box center [884, 195] width 81 height 21
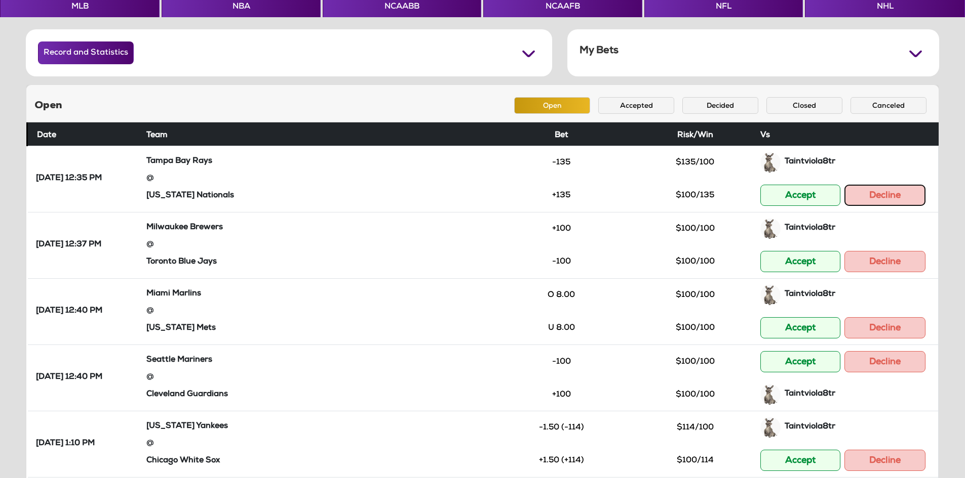
click at [906, 198] on button "Decline" at bounding box center [884, 195] width 81 height 21
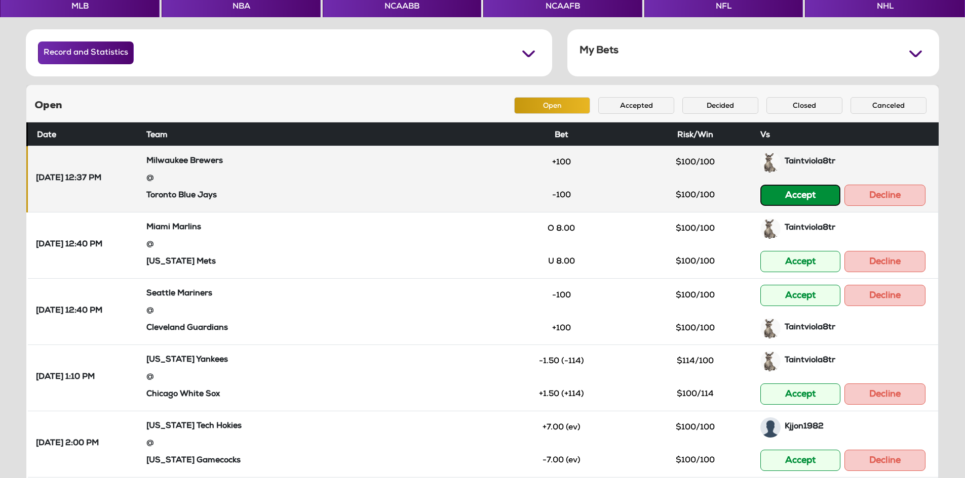
click at [815, 193] on button "Accept" at bounding box center [800, 195] width 80 height 21
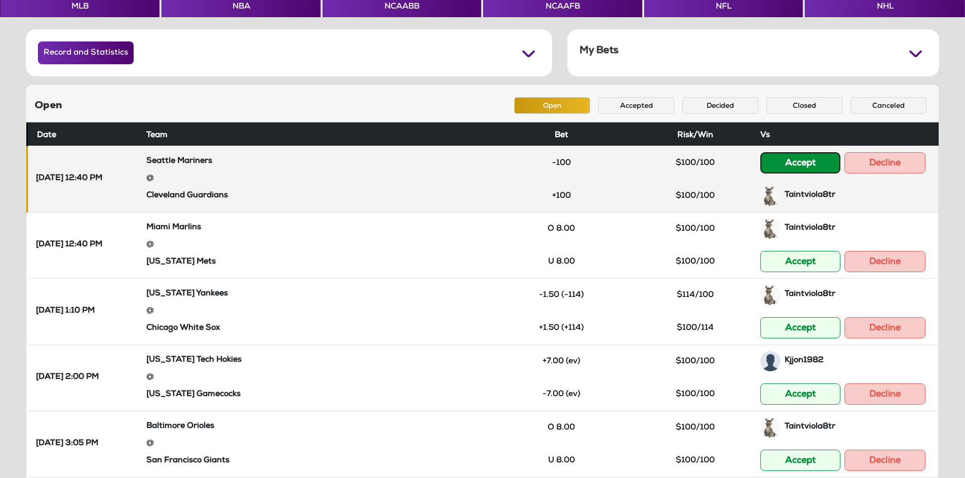
click at [789, 168] on button "Accept" at bounding box center [800, 162] width 80 height 21
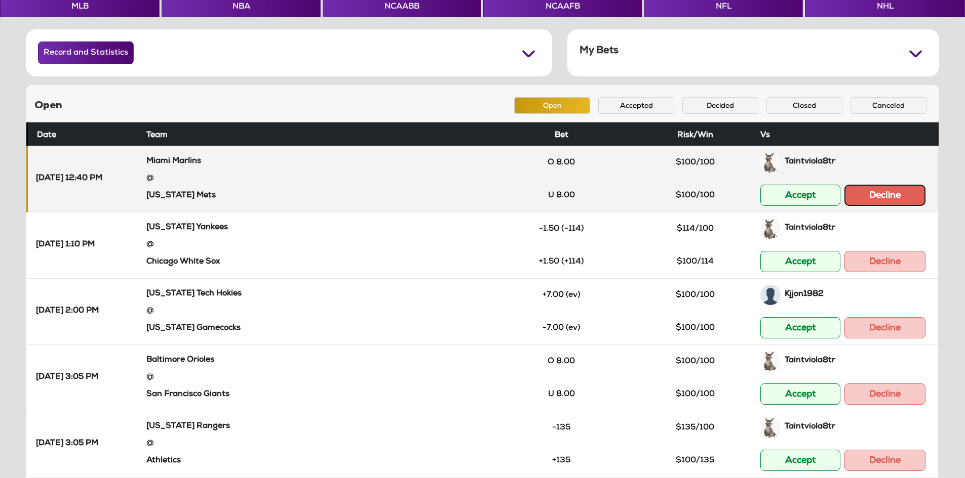
click at [871, 192] on button "Decline" at bounding box center [884, 195] width 81 height 21
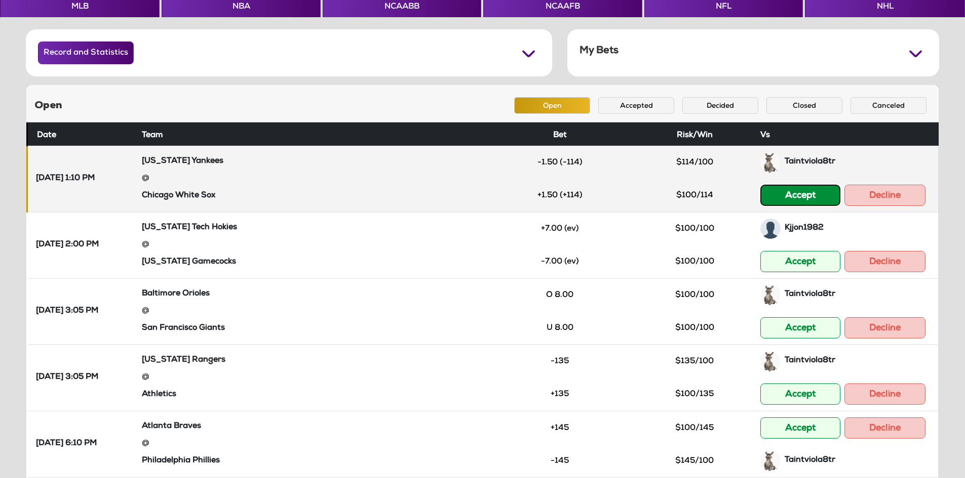
click at [800, 194] on button "Accept" at bounding box center [800, 195] width 80 height 21
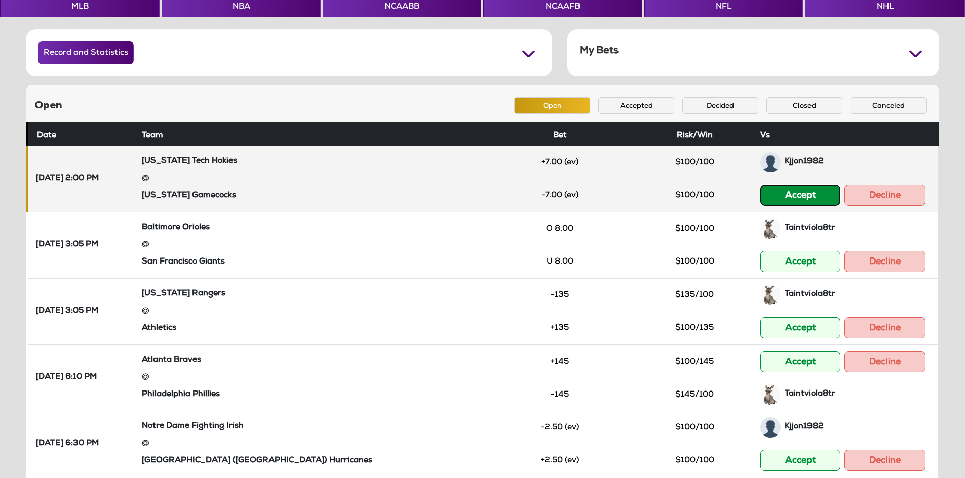
click at [782, 191] on button "Accept" at bounding box center [800, 195] width 80 height 21
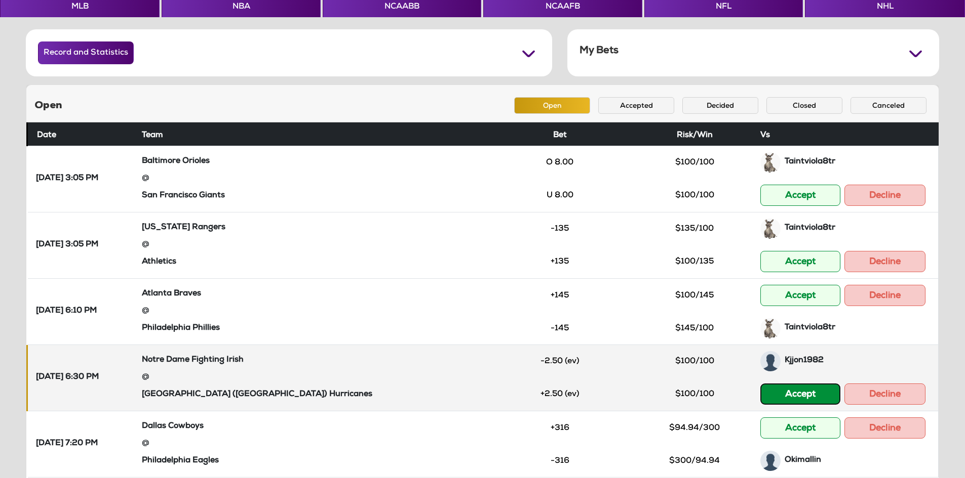
click at [822, 398] on button "Accept" at bounding box center [800, 394] width 80 height 21
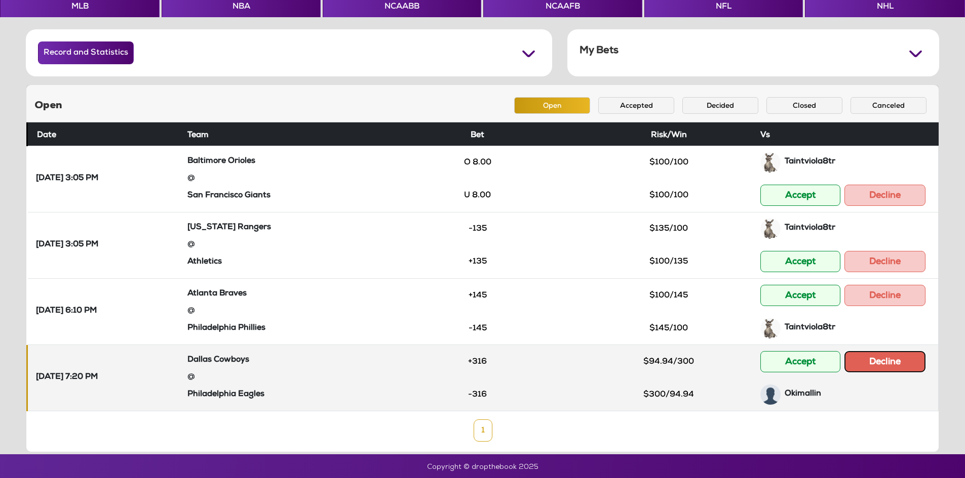
click at [858, 369] on button "Decline" at bounding box center [884, 361] width 81 height 21
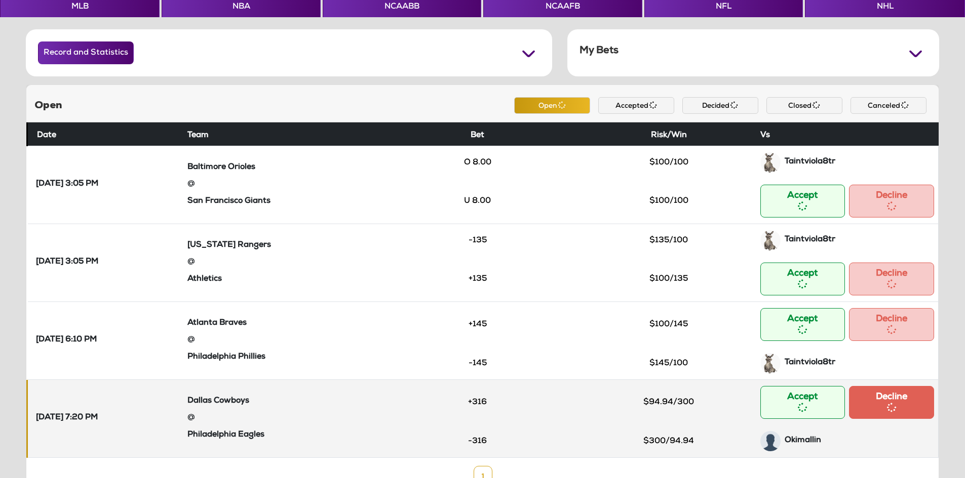
scroll to position [35, 0]
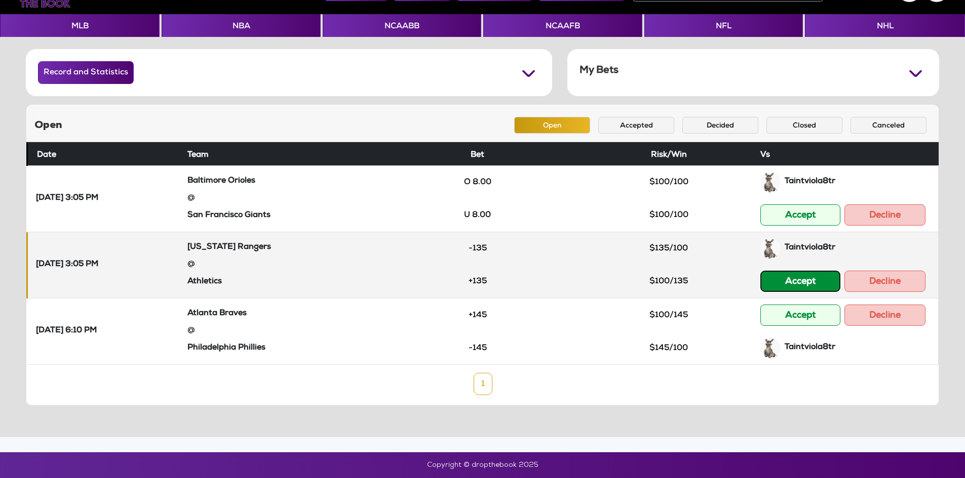
click at [779, 282] on button "Accept" at bounding box center [800, 281] width 80 height 21
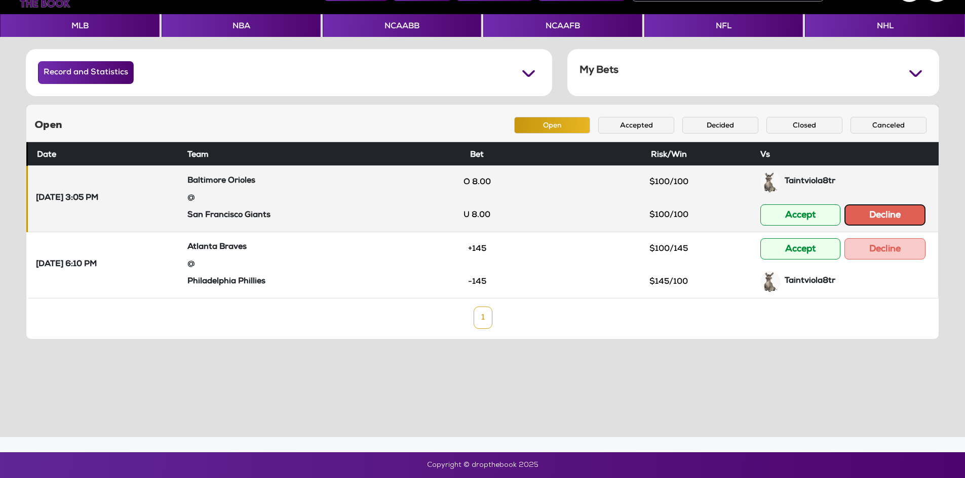
click at [887, 222] on button "Decline" at bounding box center [884, 215] width 81 height 21
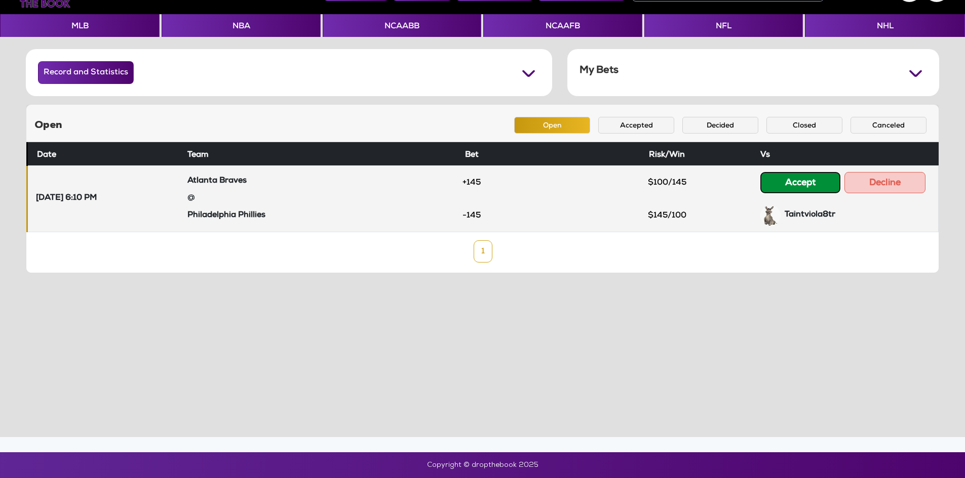
click at [793, 189] on button "Accept" at bounding box center [800, 182] width 80 height 21
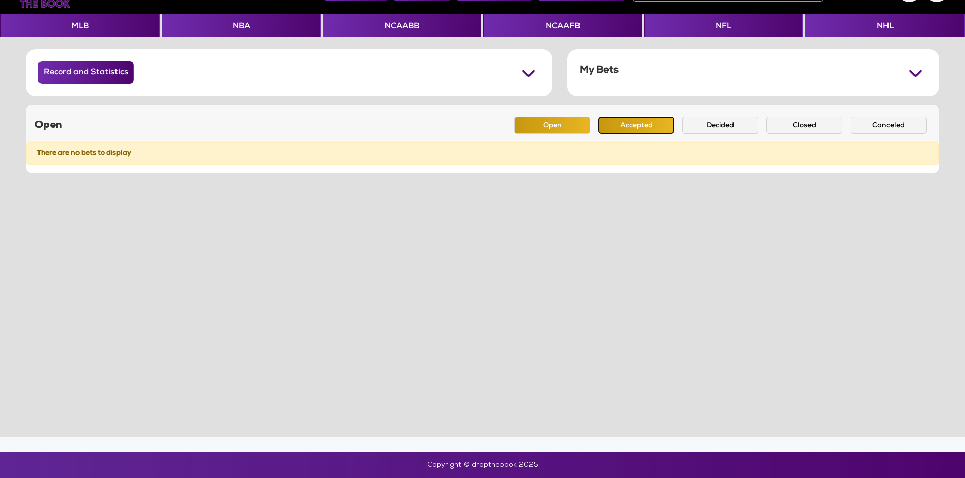
click at [624, 129] on button "Accepted" at bounding box center [636, 125] width 76 height 17
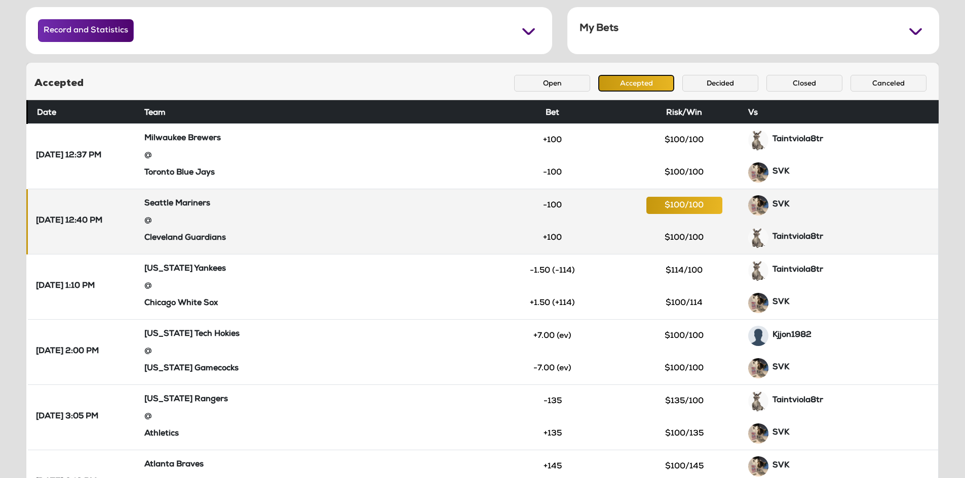
scroll to position [61, 0]
